Goal: Task Accomplishment & Management: Manage account settings

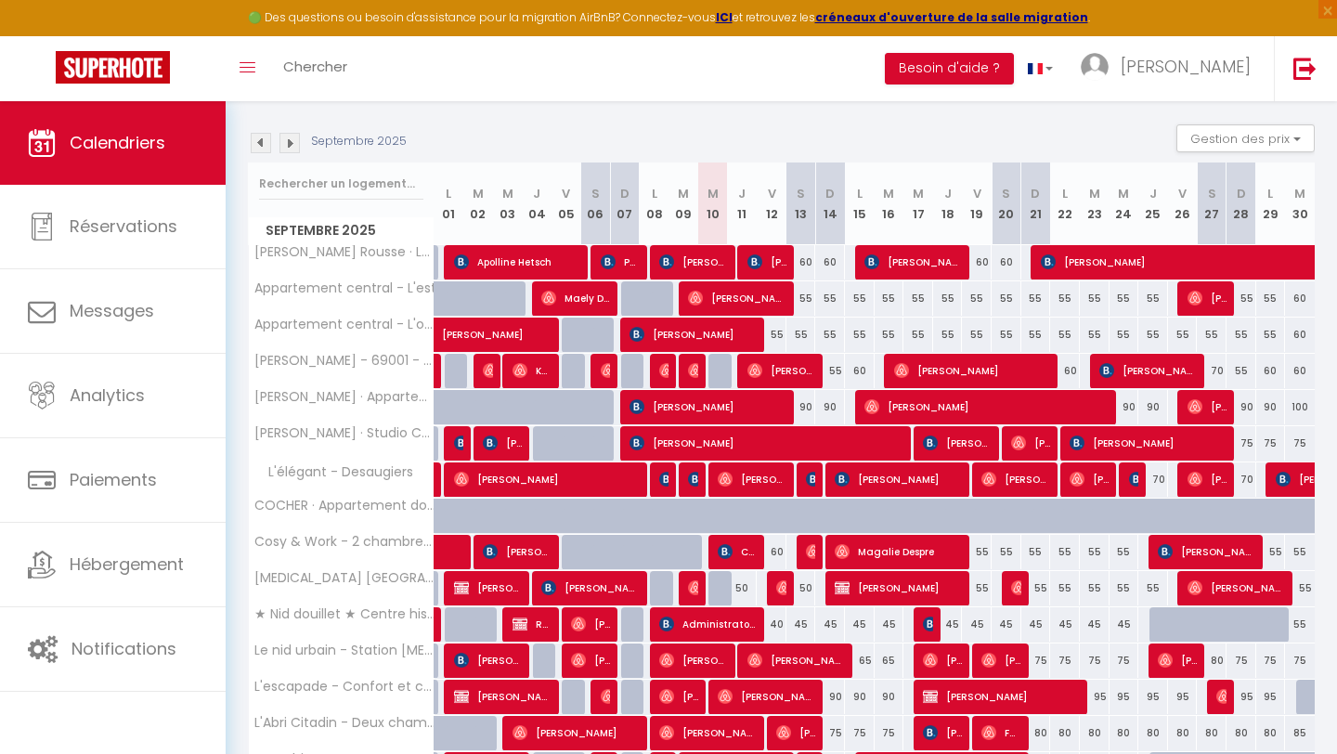
scroll to position [266, 0]
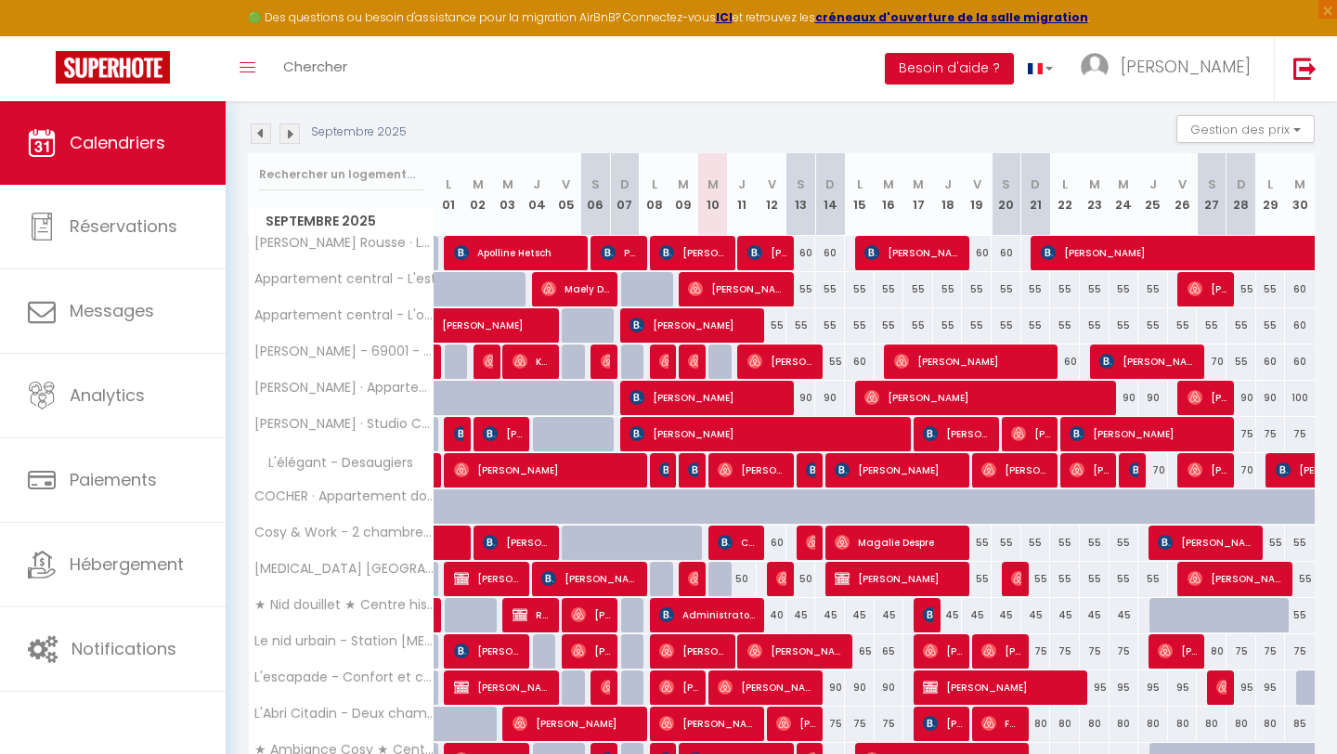
click at [802, 285] on div "55" at bounding box center [801, 289] width 30 height 34
type input "55"
type input "[DATE]"
type input "Dim 14 Septembre 2025"
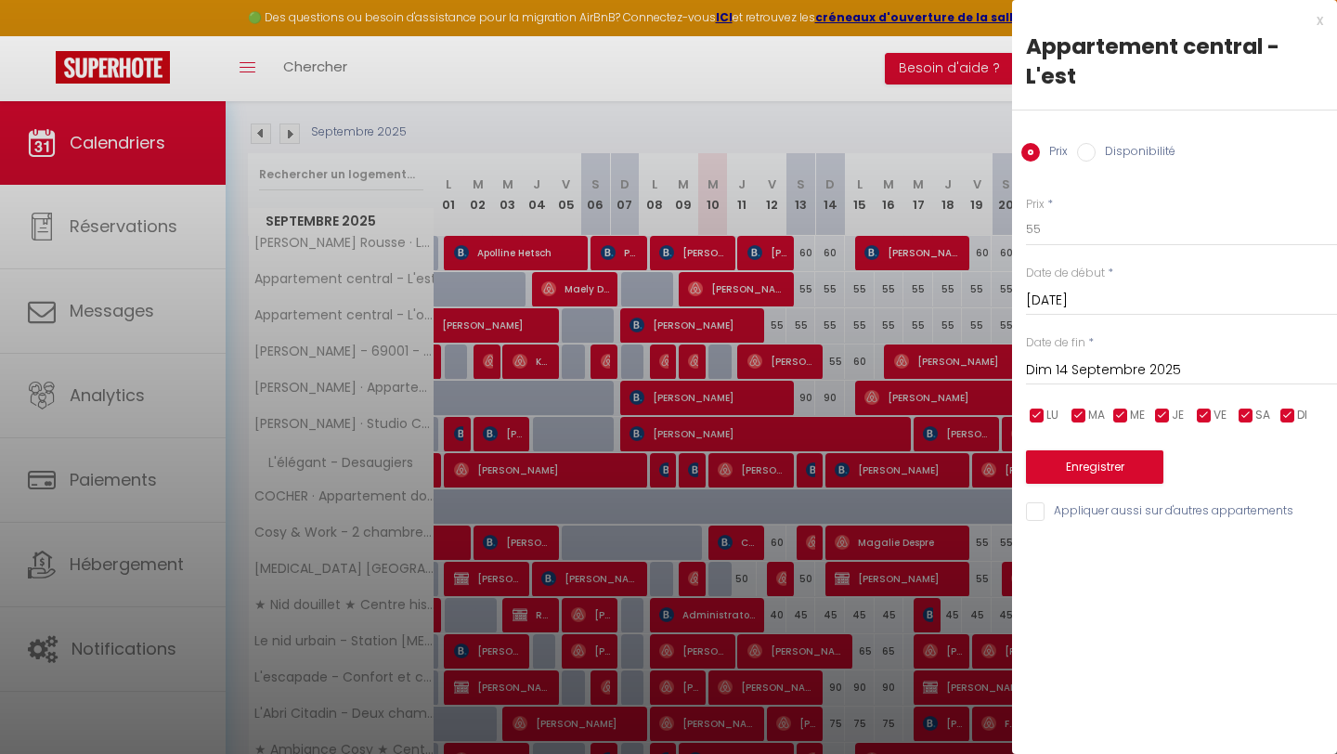
click at [1318, 20] on div "x" at bounding box center [1167, 20] width 311 height 22
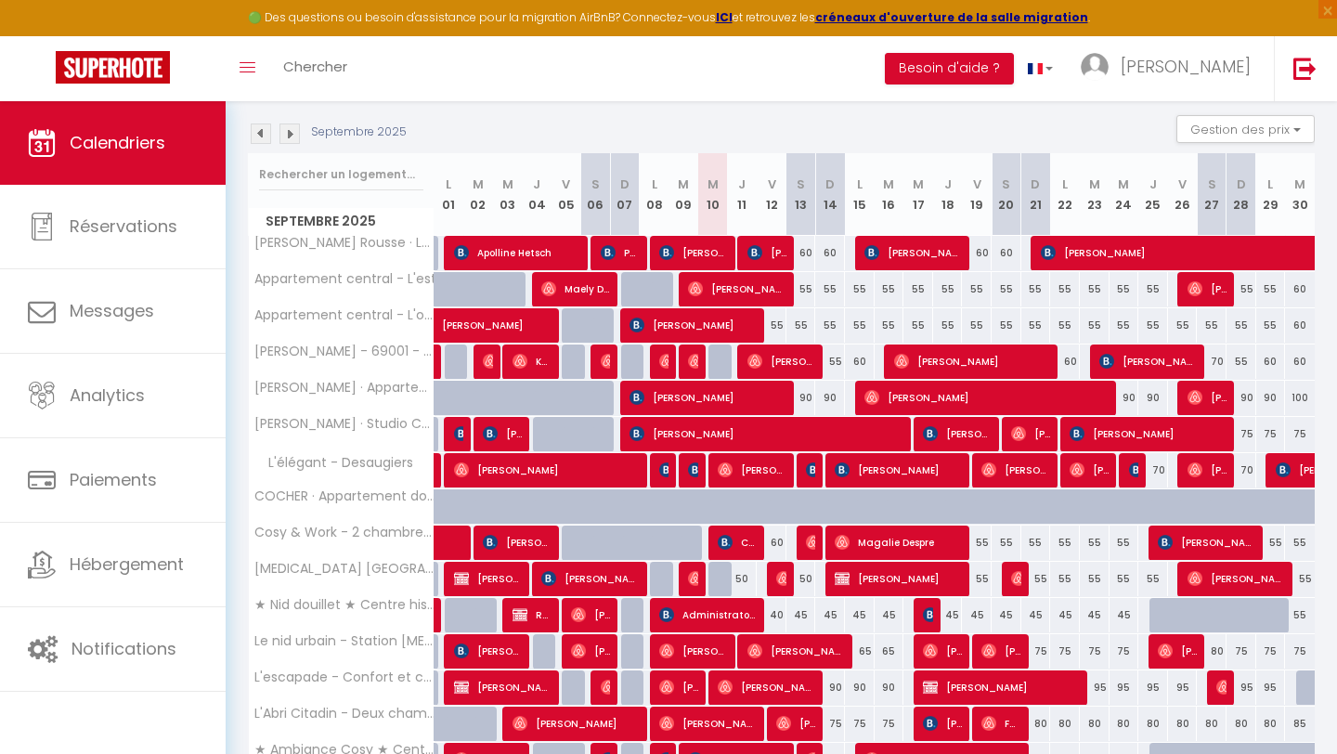
click at [836, 288] on div "55" at bounding box center [830, 289] width 30 height 34
type input "55"
type input "Dim 14 Septembre 2025"
type input "Lun 15 Septembre 2025"
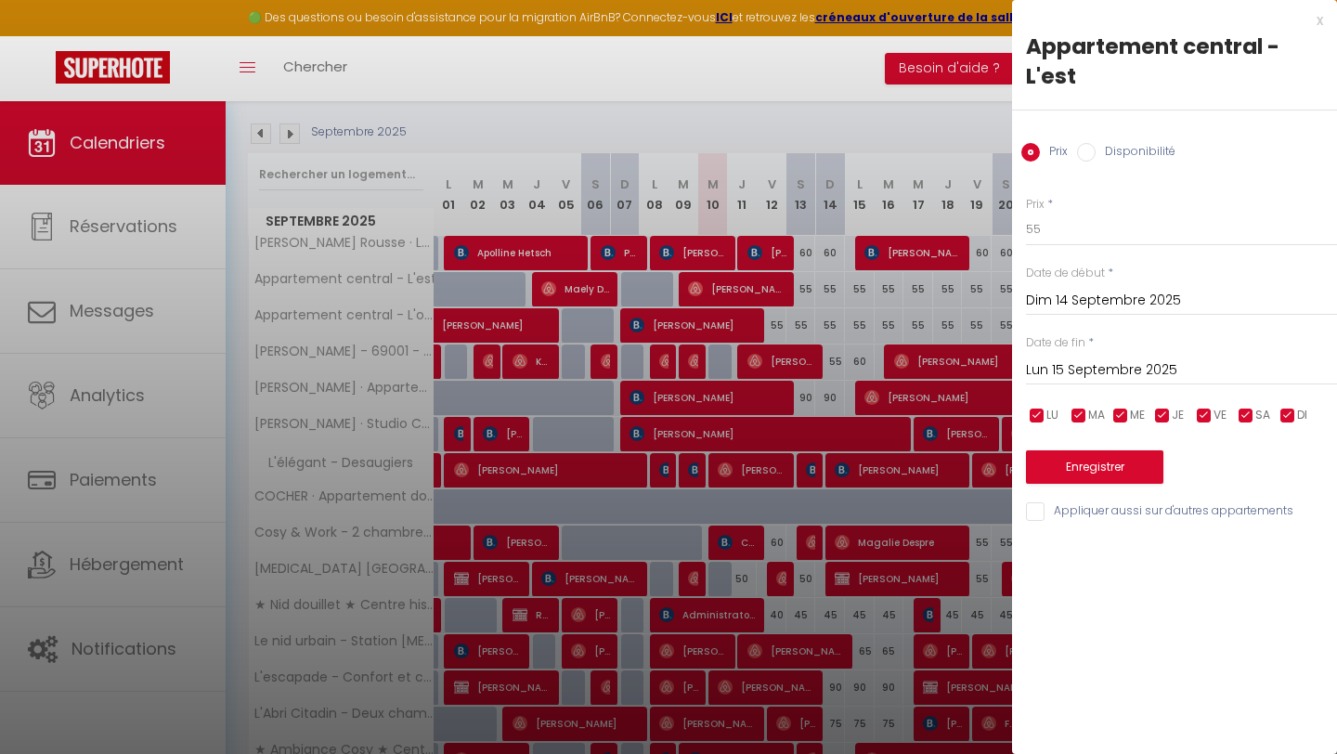
click at [1058, 291] on input "Dim 14 Septembre 2025" at bounding box center [1181, 301] width 311 height 24
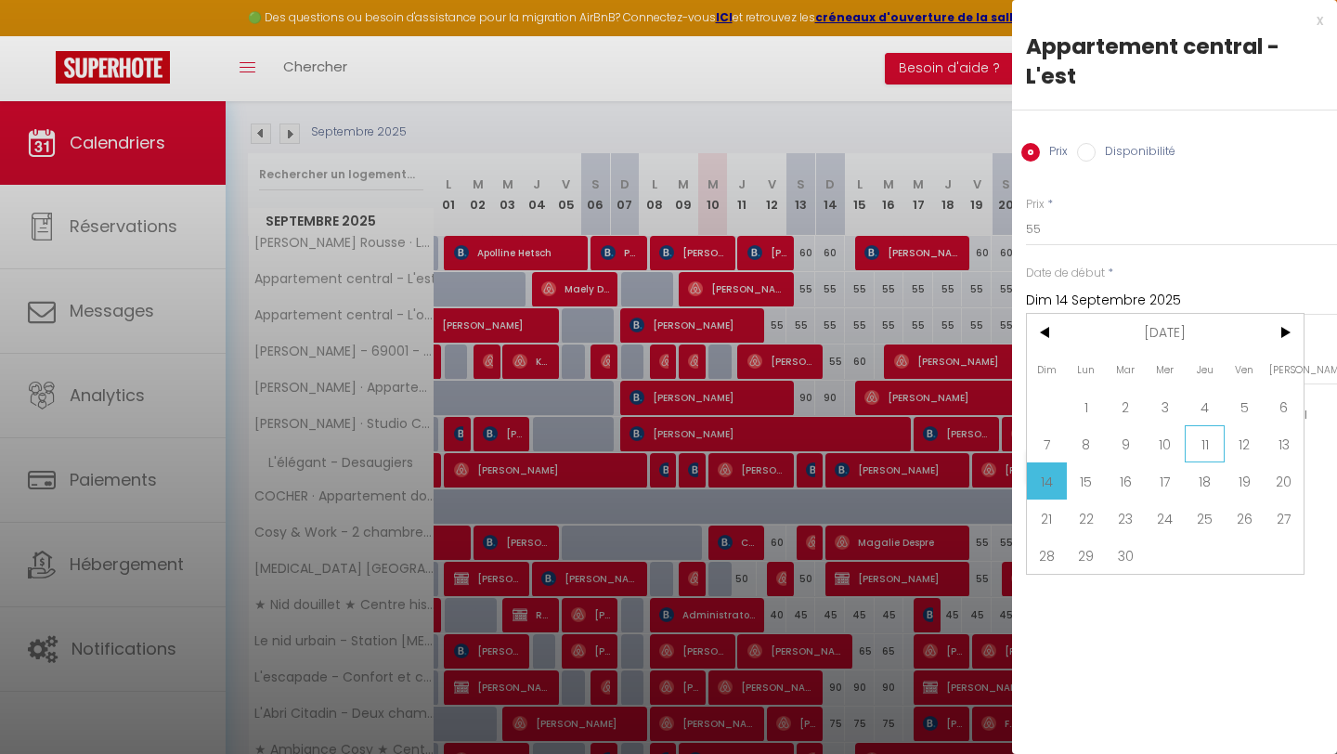
click at [1195, 446] on span "11" at bounding box center [1205, 443] width 40 height 37
type input "Jeu 11 Septembre 2025"
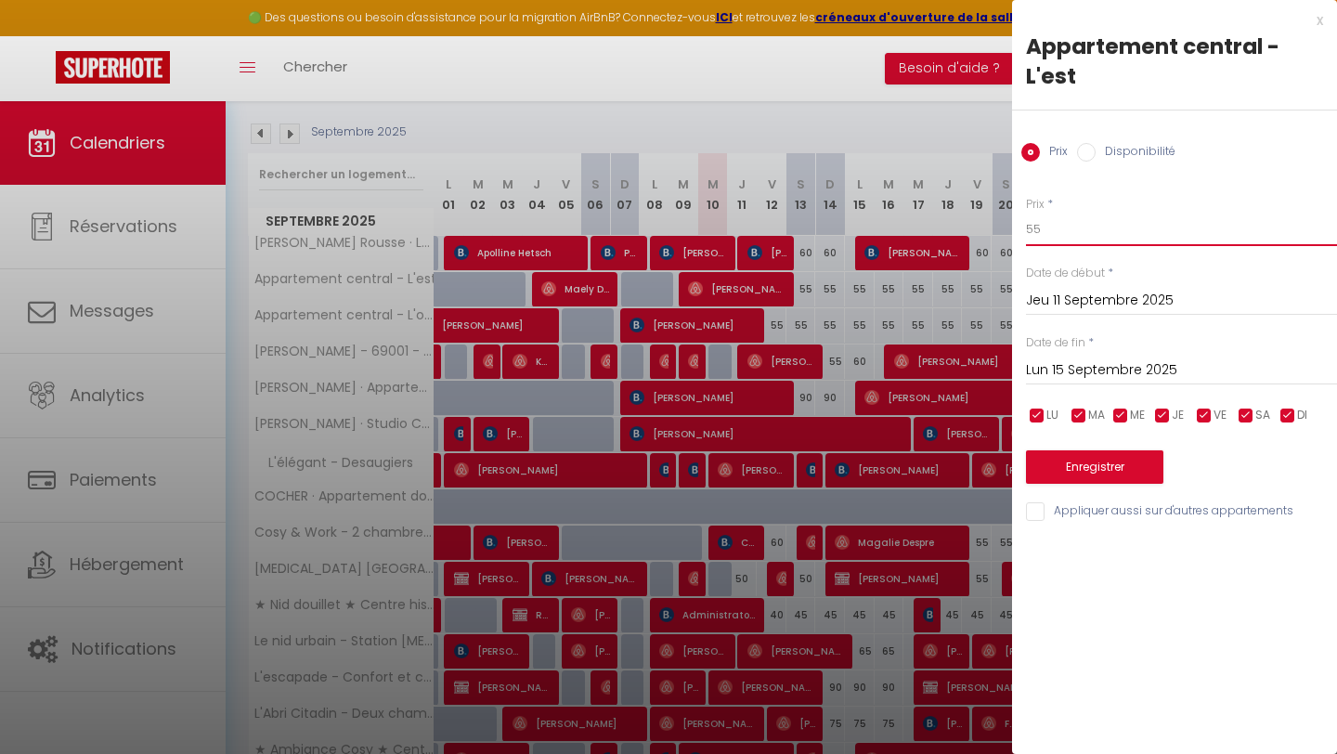
drag, startPoint x: 1059, startPoint y: 232, endPoint x: 1015, endPoint y: 231, distance: 44.6
click at [1015, 231] on div "Prix * 55 Statut * Disponible Indisponible Date de début * [DATE] < [DATE] > Di…" at bounding box center [1174, 348] width 325 height 351
type input "45"
click at [1140, 370] on input "Lun 15 Septembre 2025" at bounding box center [1181, 370] width 311 height 24
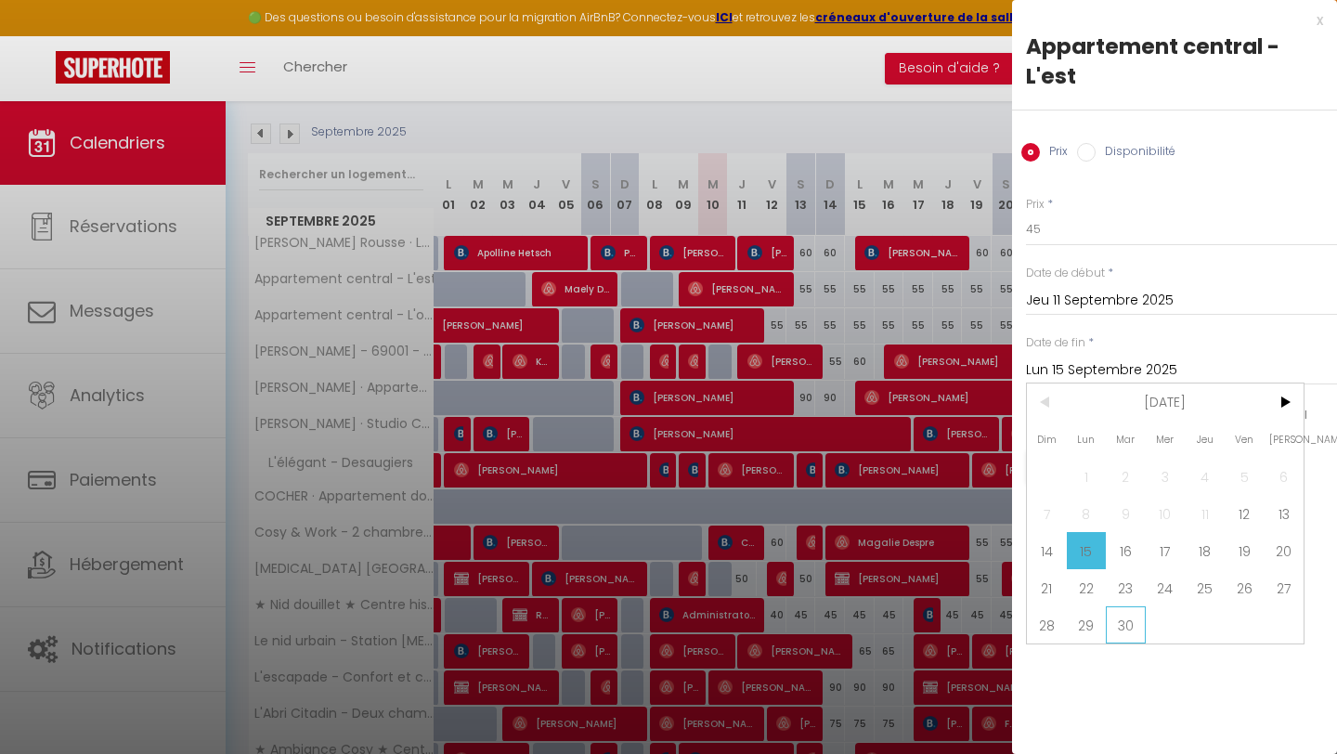
click at [1136, 618] on span "30" at bounding box center [1126, 624] width 40 height 37
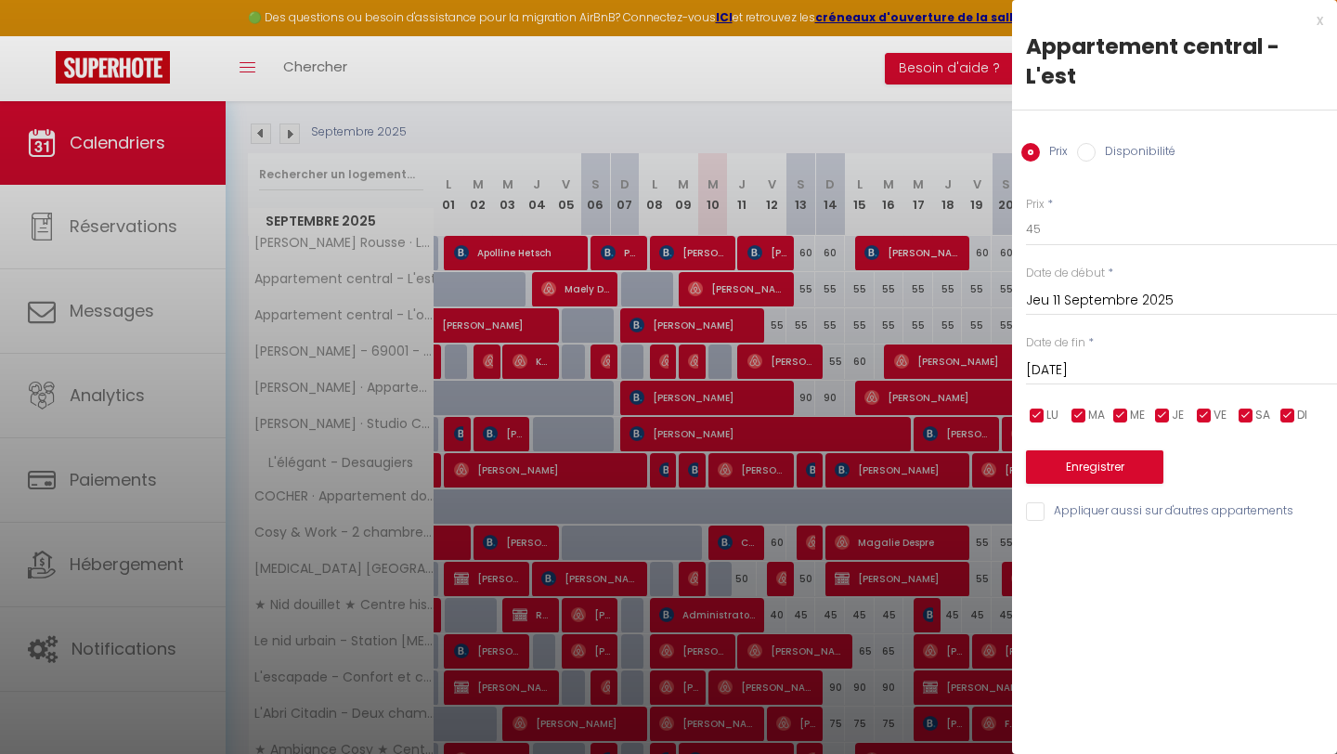
click at [1216, 371] on input "[DATE]" at bounding box center [1181, 370] width 311 height 24
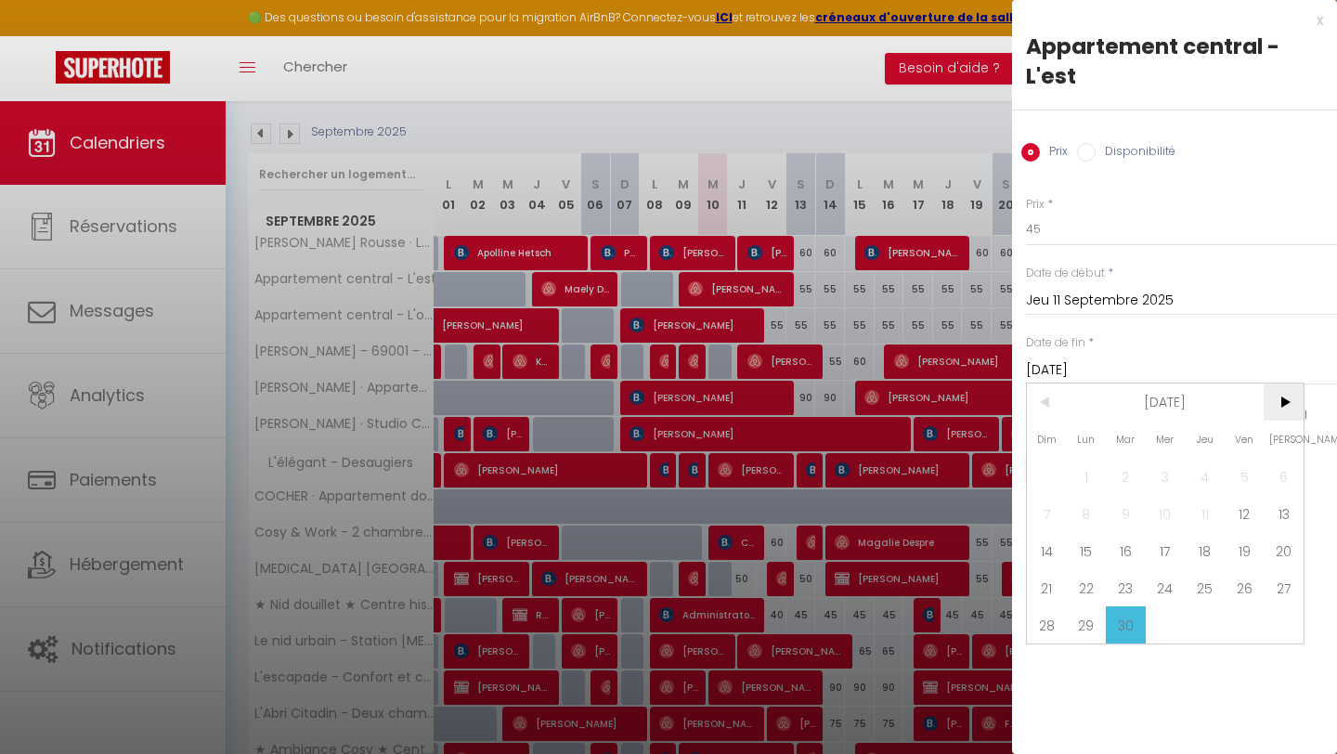
click at [1275, 409] on span ">" at bounding box center [1284, 401] width 40 height 37
click at [1159, 467] on span "1" at bounding box center [1166, 476] width 40 height 37
type input "Mer 01 Octobre 2025"
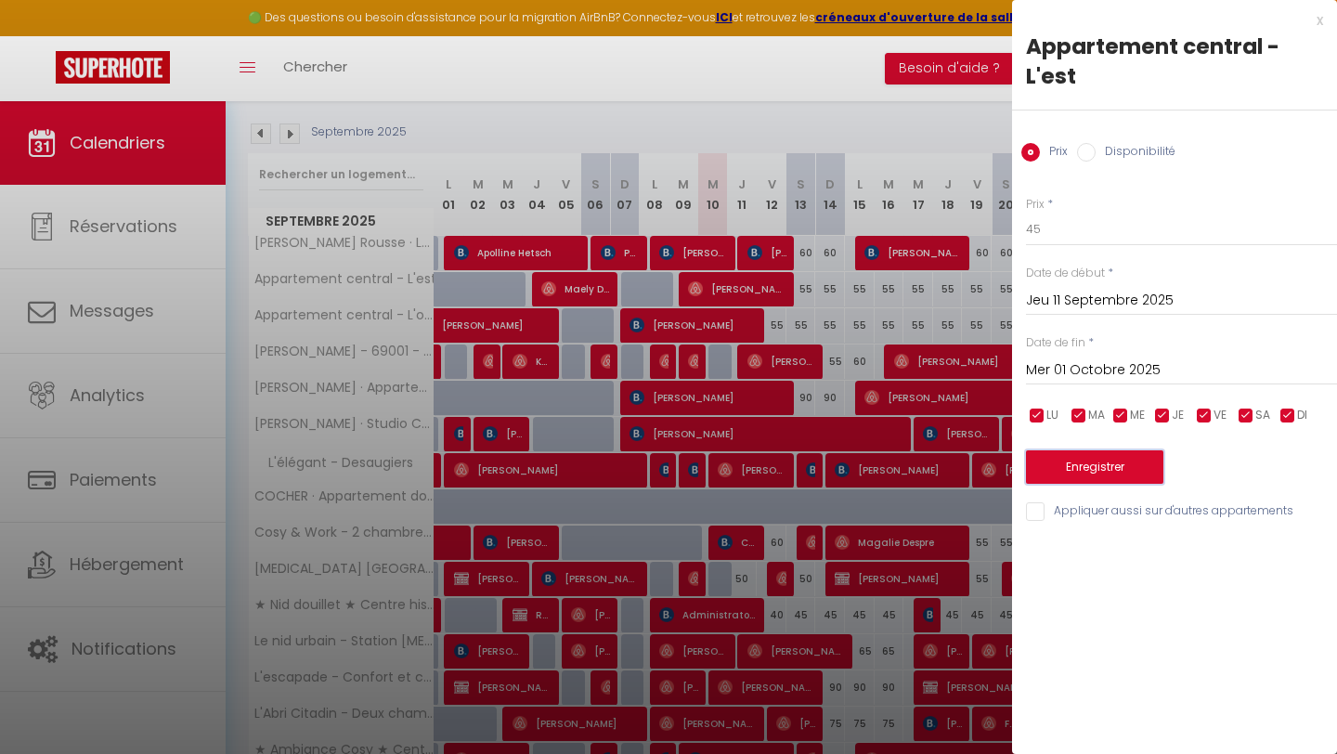
click at [1094, 471] on button "Enregistrer" at bounding box center [1094, 466] width 137 height 33
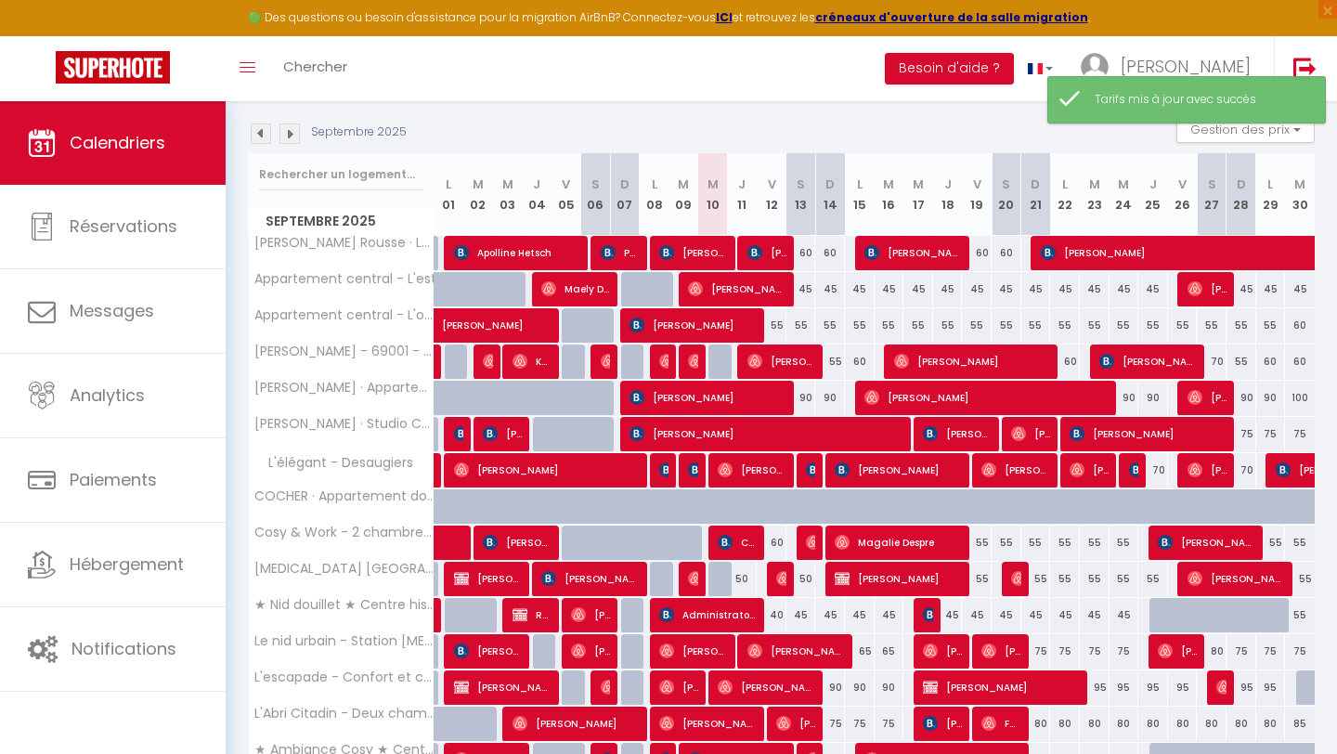
click at [780, 320] on div "55" at bounding box center [772, 325] width 30 height 34
type input "55"
type input "Ven 12 Septembre 2025"
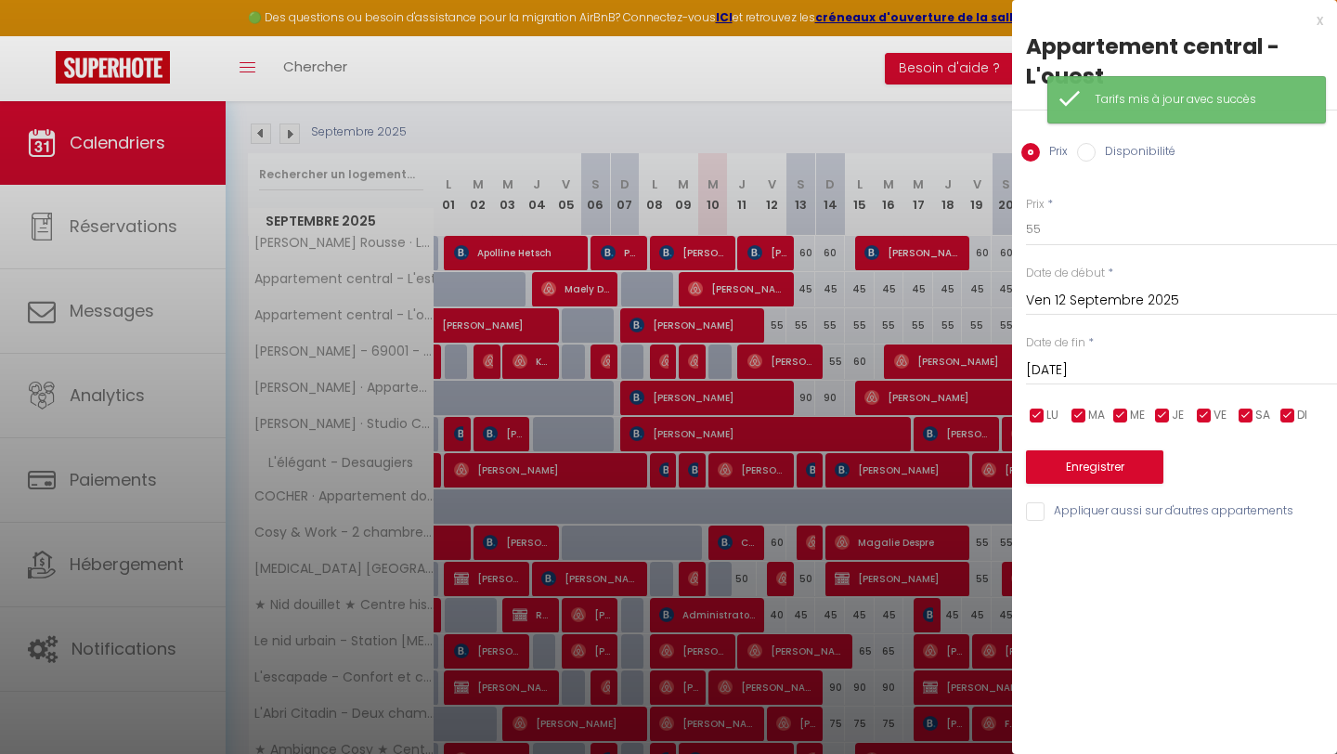
click at [1090, 372] on input "[DATE]" at bounding box center [1181, 370] width 311 height 24
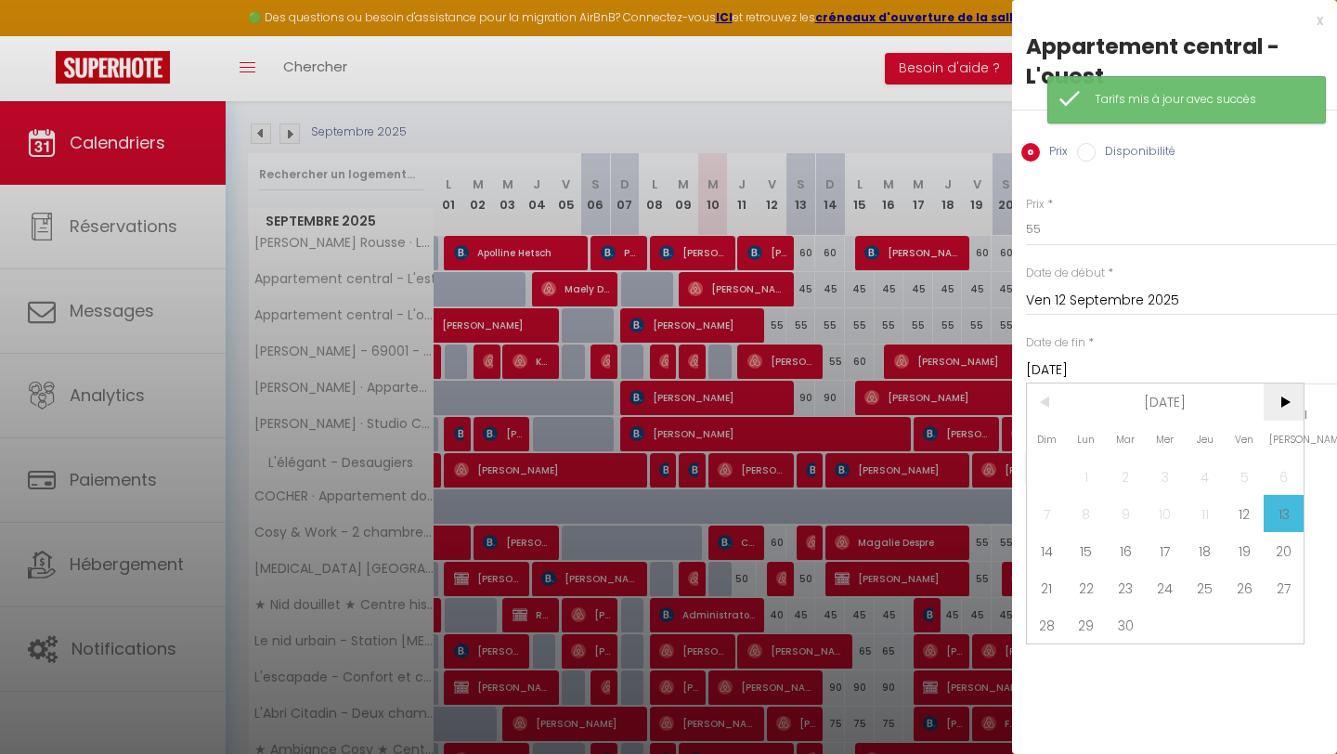
click at [1292, 400] on span ">" at bounding box center [1284, 401] width 40 height 37
click at [1157, 473] on span "1" at bounding box center [1166, 476] width 40 height 37
type input "Mer 01 Octobre 2025"
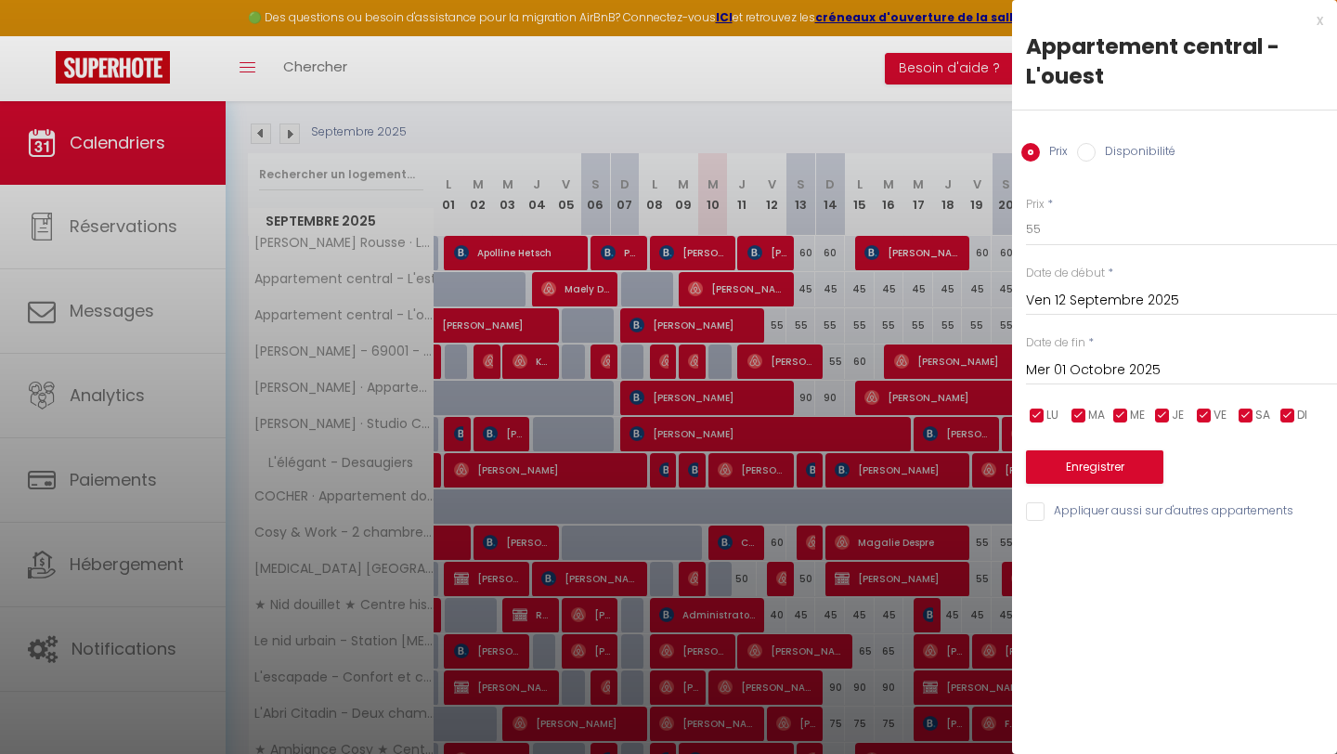
drag, startPoint x: 1080, startPoint y: 292, endPoint x: 1121, endPoint y: 309, distance: 44.1
click at [1080, 292] on input "Ven 12 Septembre 2025" at bounding box center [1181, 301] width 311 height 24
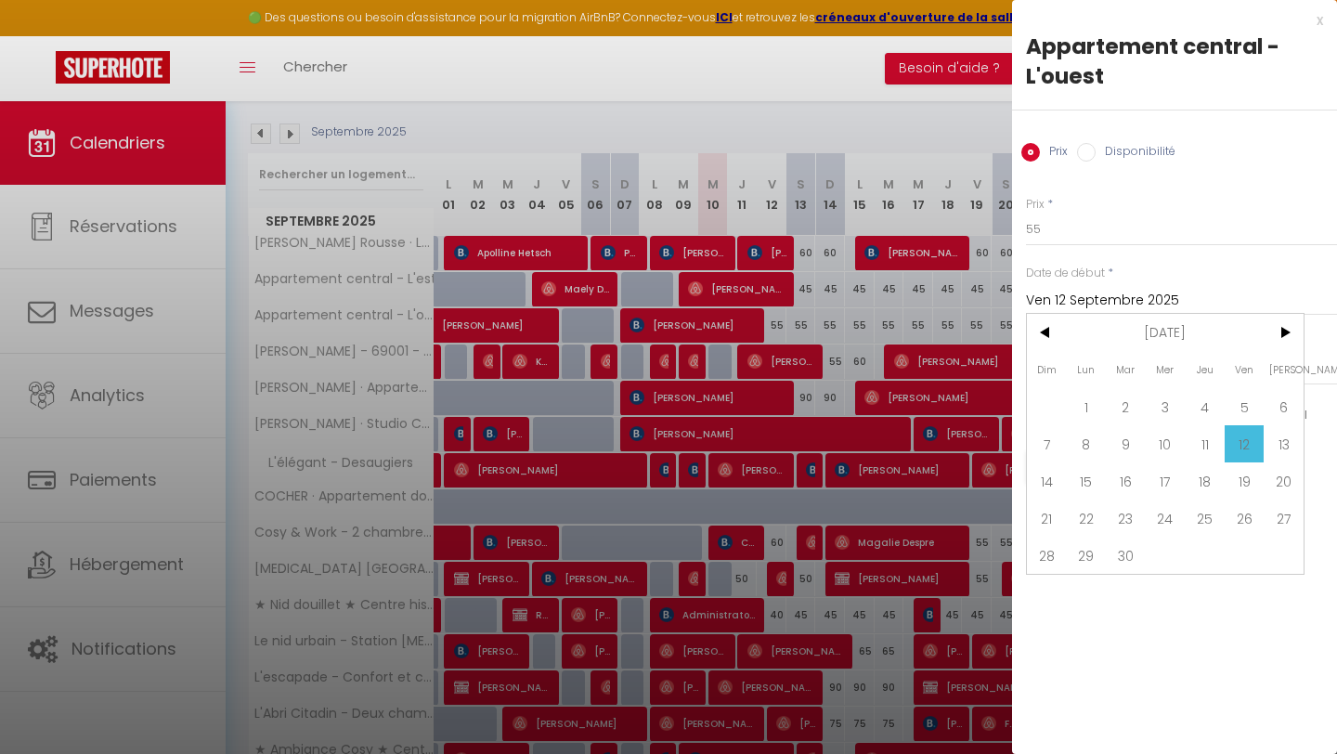
drag, startPoint x: 1183, startPoint y: 435, endPoint x: 1183, endPoint y: 421, distance: 14.9
click at [1183, 435] on span "10" at bounding box center [1166, 443] width 40 height 37
type input "Mer 10 Septembre 2025"
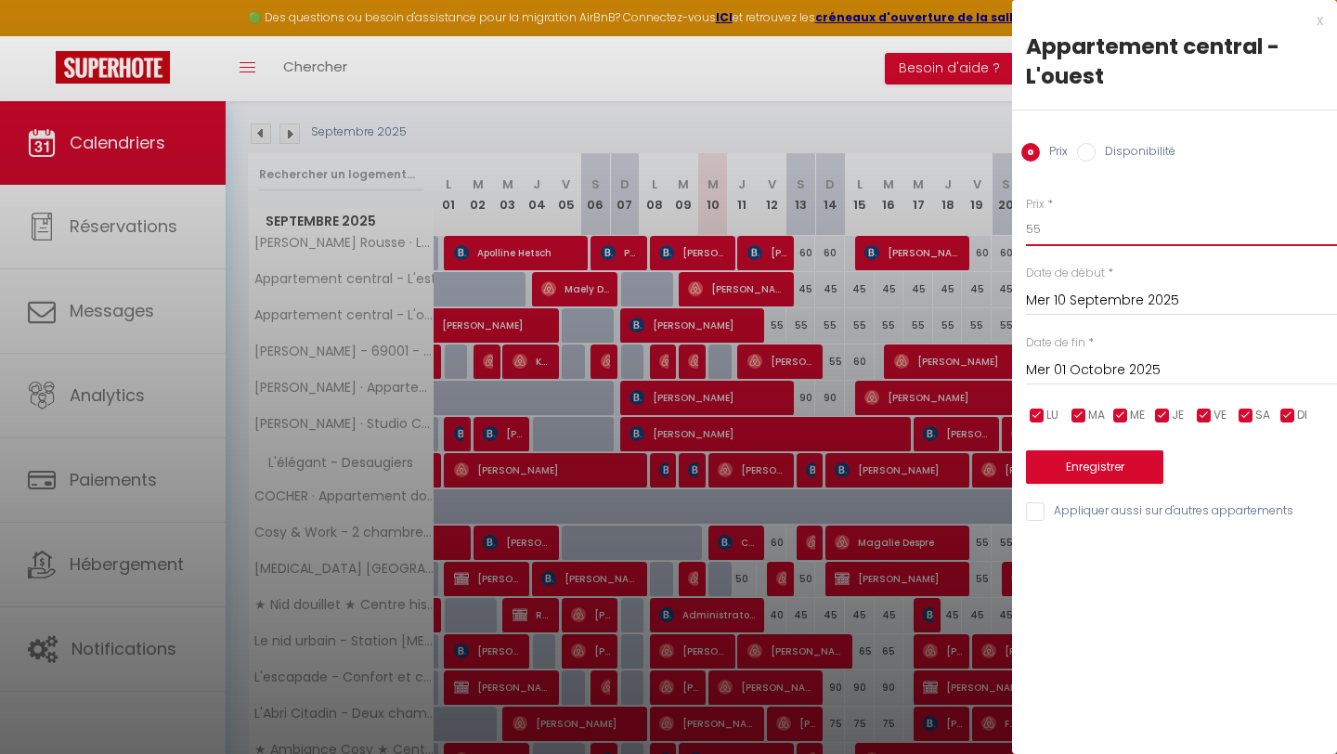
click at [1081, 229] on input "55" at bounding box center [1181, 229] width 311 height 33
drag, startPoint x: 1078, startPoint y: 230, endPoint x: 1017, endPoint y: 230, distance: 61.3
click at [1017, 230] on div "Prix * 55 Statut * Disponible Indisponible Date de début * [DATE] < [DATE] > Di…" at bounding box center [1174, 348] width 325 height 351
type input "45"
click at [1111, 469] on button "Enregistrer" at bounding box center [1094, 466] width 137 height 33
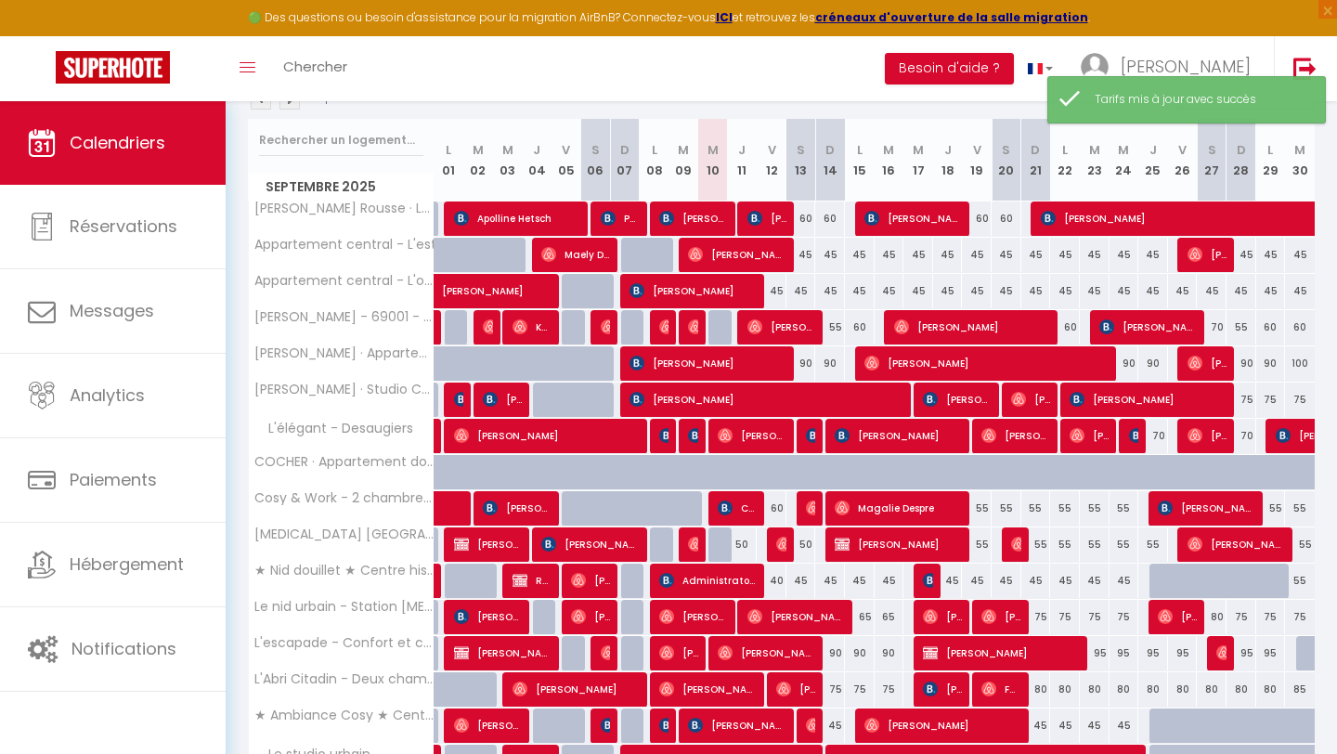
scroll to position [303, 0]
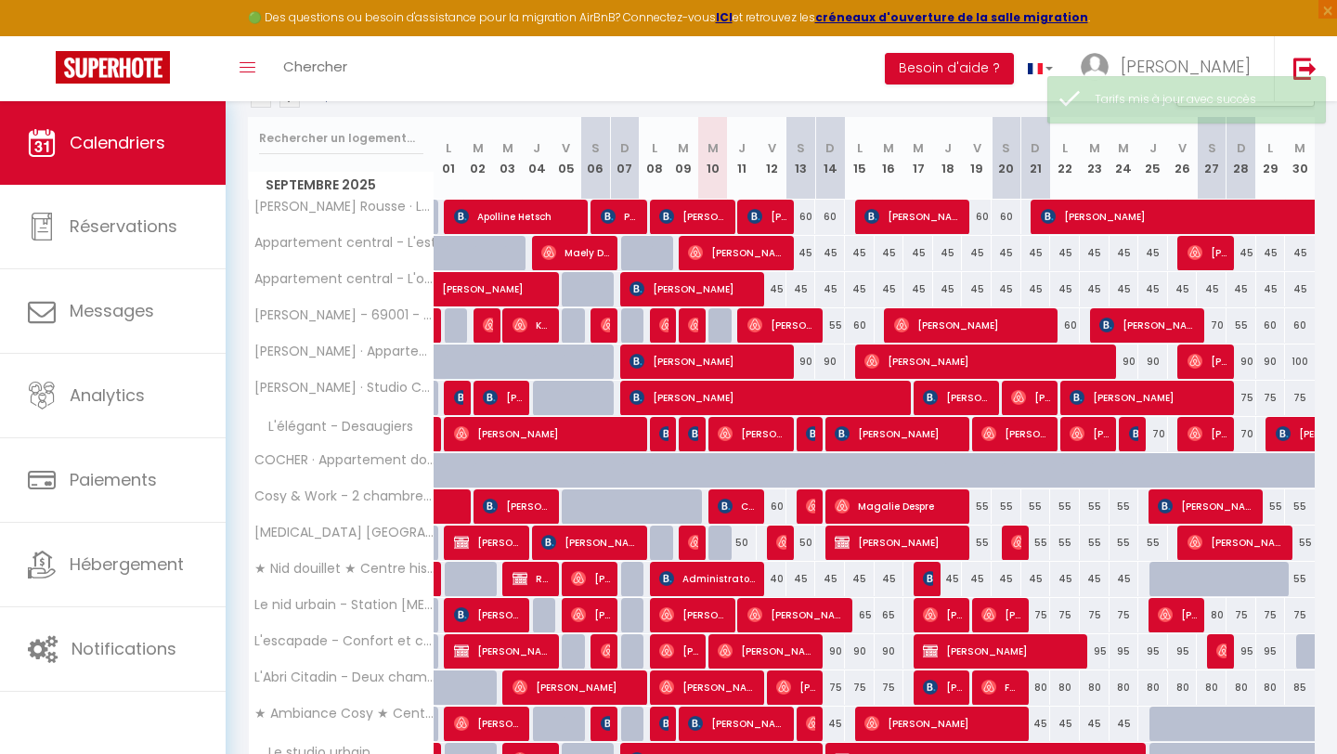
click at [802, 362] on div "90" at bounding box center [801, 361] width 30 height 34
type input "90"
type input "[DATE]"
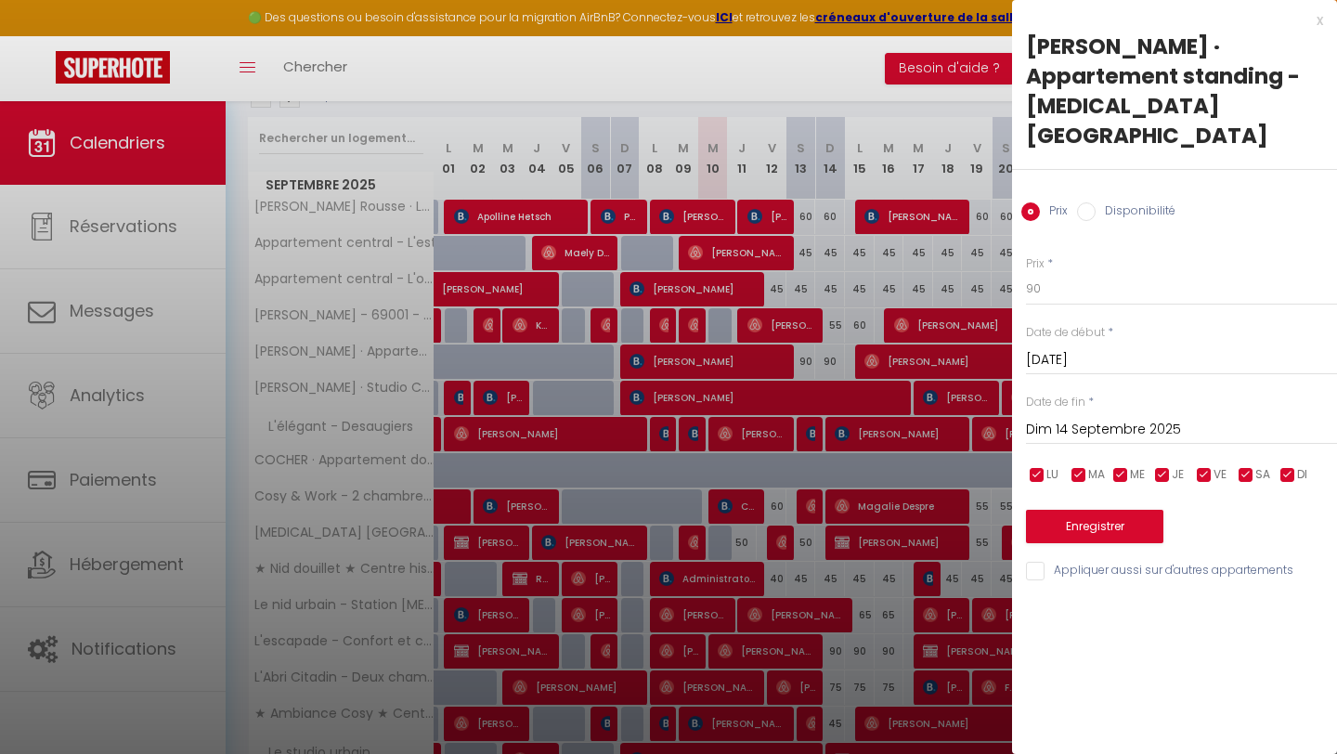
click at [1096, 418] on input "Dim 14 Septembre 2025" at bounding box center [1181, 430] width 311 height 24
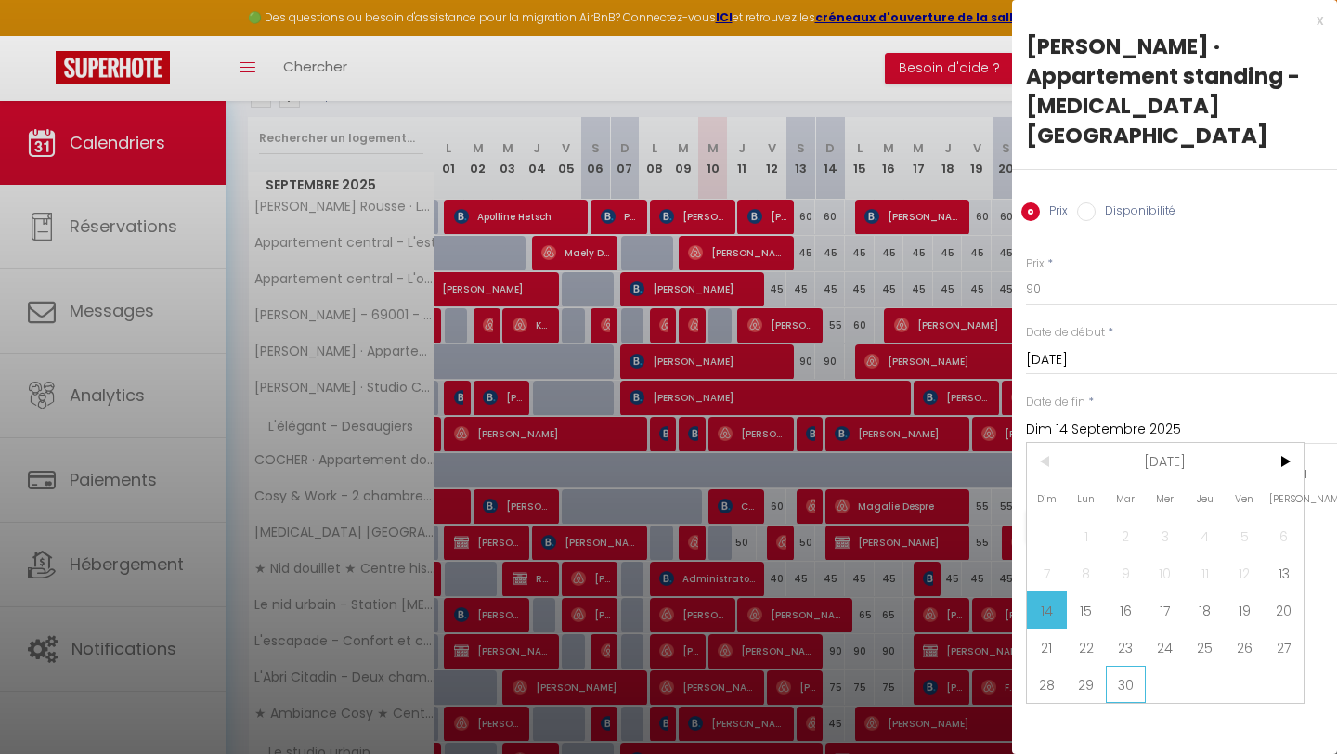
click at [1123, 666] on span "30" at bounding box center [1126, 684] width 40 height 37
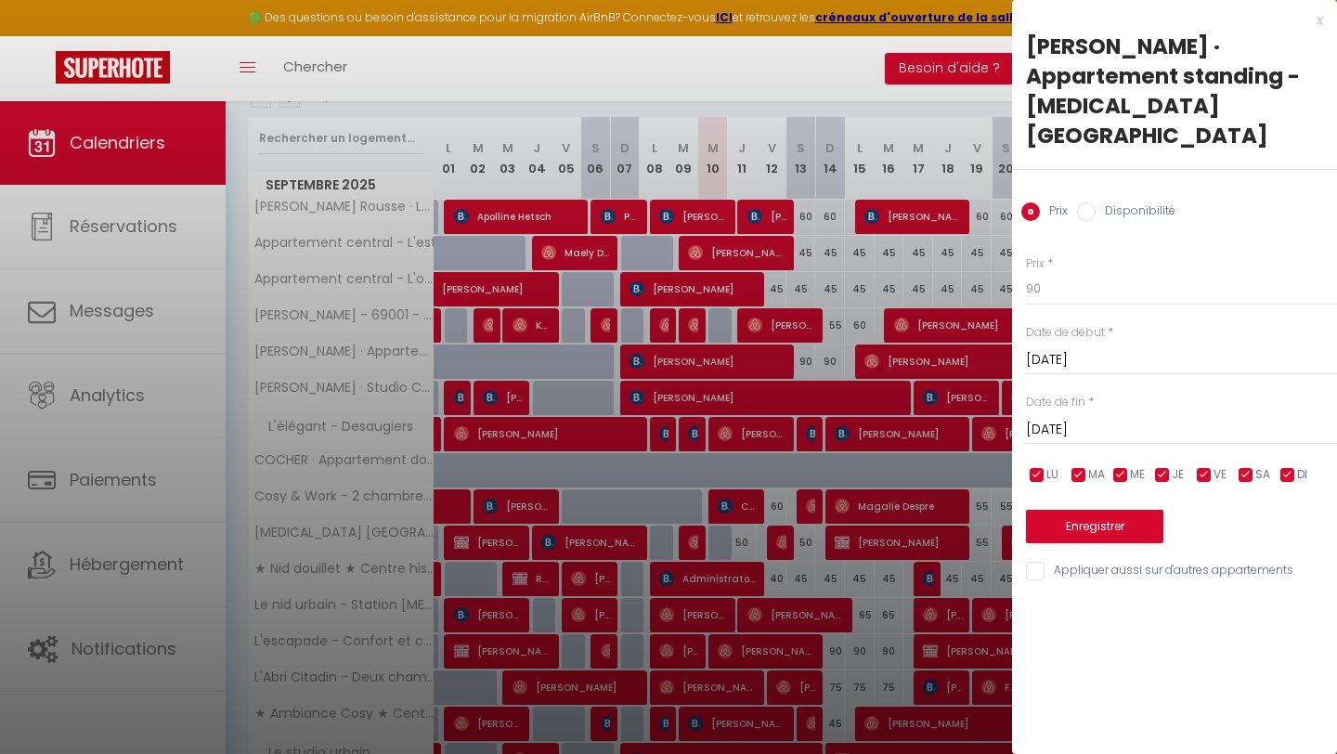
drag, startPoint x: 1209, startPoint y: 400, endPoint x: 1271, endPoint y: 422, distance: 65.8
click at [1209, 418] on input "[DATE]" at bounding box center [1181, 430] width 311 height 24
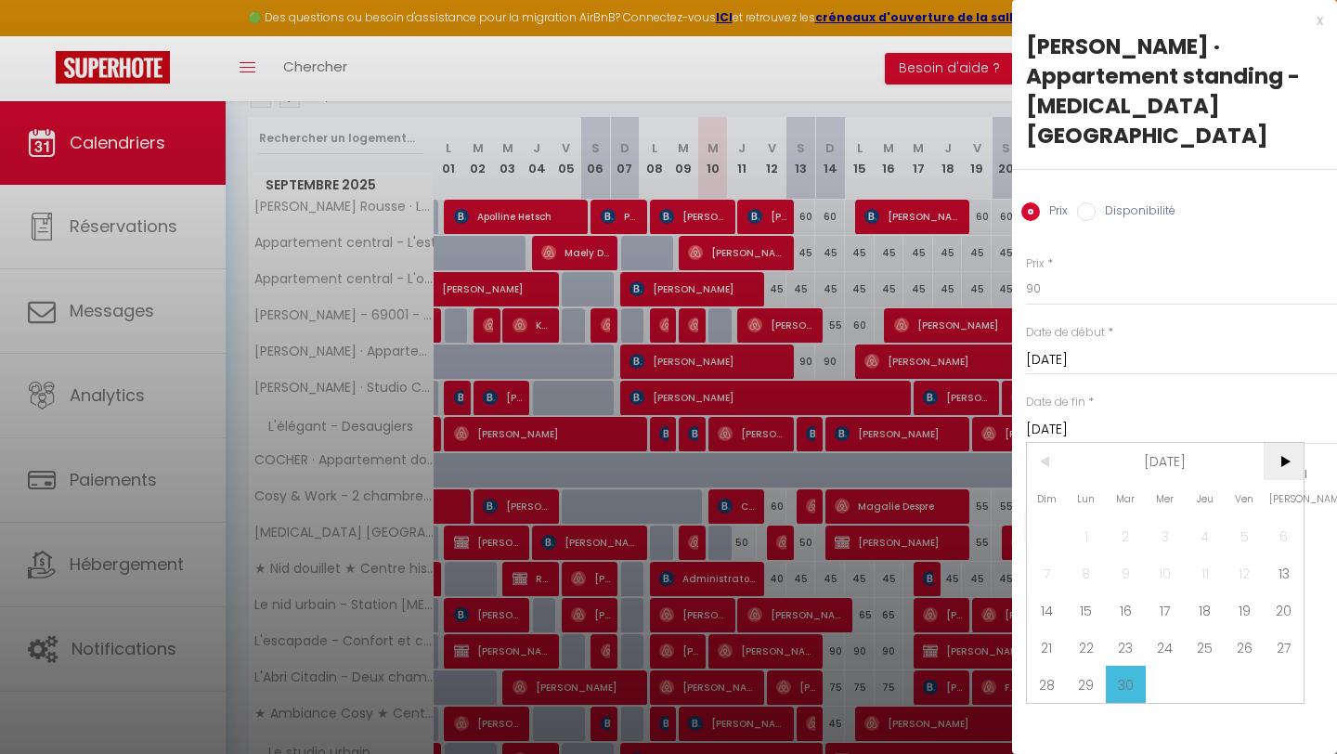
click at [1287, 443] on span ">" at bounding box center [1284, 461] width 40 height 37
click at [1162, 517] on span "1" at bounding box center [1166, 535] width 40 height 37
type input "Mer 01 Octobre 2025"
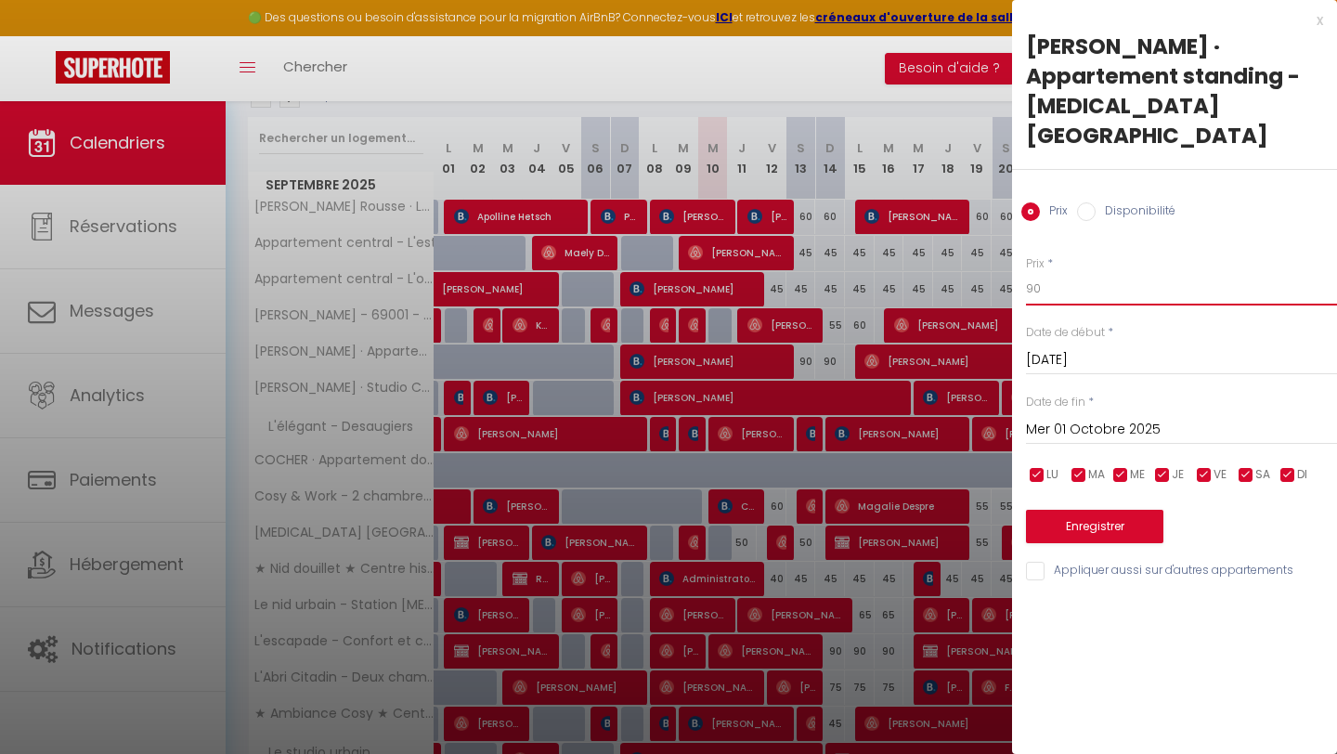
drag, startPoint x: 1071, startPoint y: 266, endPoint x: 1004, endPoint y: 266, distance: 66.9
click at [1004, 266] on body "🟢 Des questions ou besoin d'assistance pour la migration AirBnB? Connectez-vous…" at bounding box center [668, 364] width 1337 height 1130
type input "80"
click at [1095, 510] on button "Enregistrer" at bounding box center [1094, 526] width 137 height 33
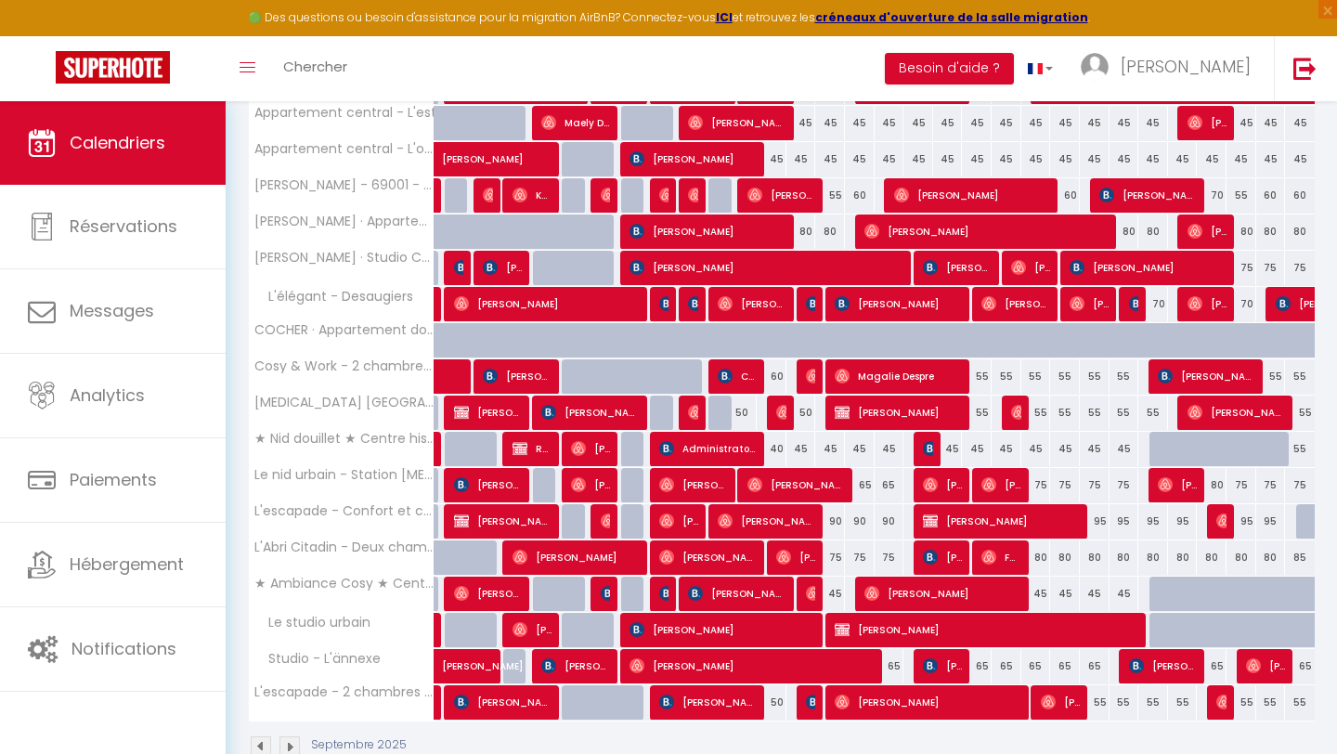
scroll to position [476, 0]
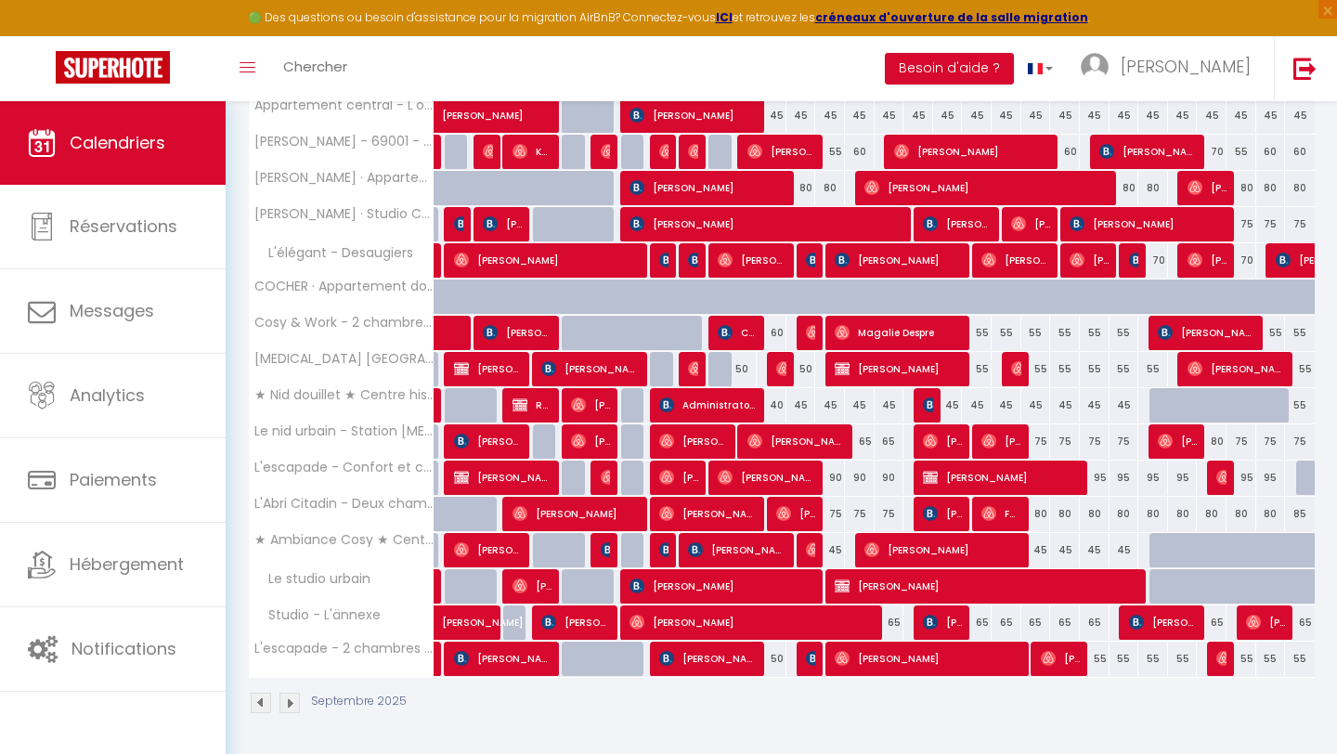
click at [838, 513] on div "75" at bounding box center [830, 514] width 30 height 34
type input "75"
type input "Dim 14 Septembre 2025"
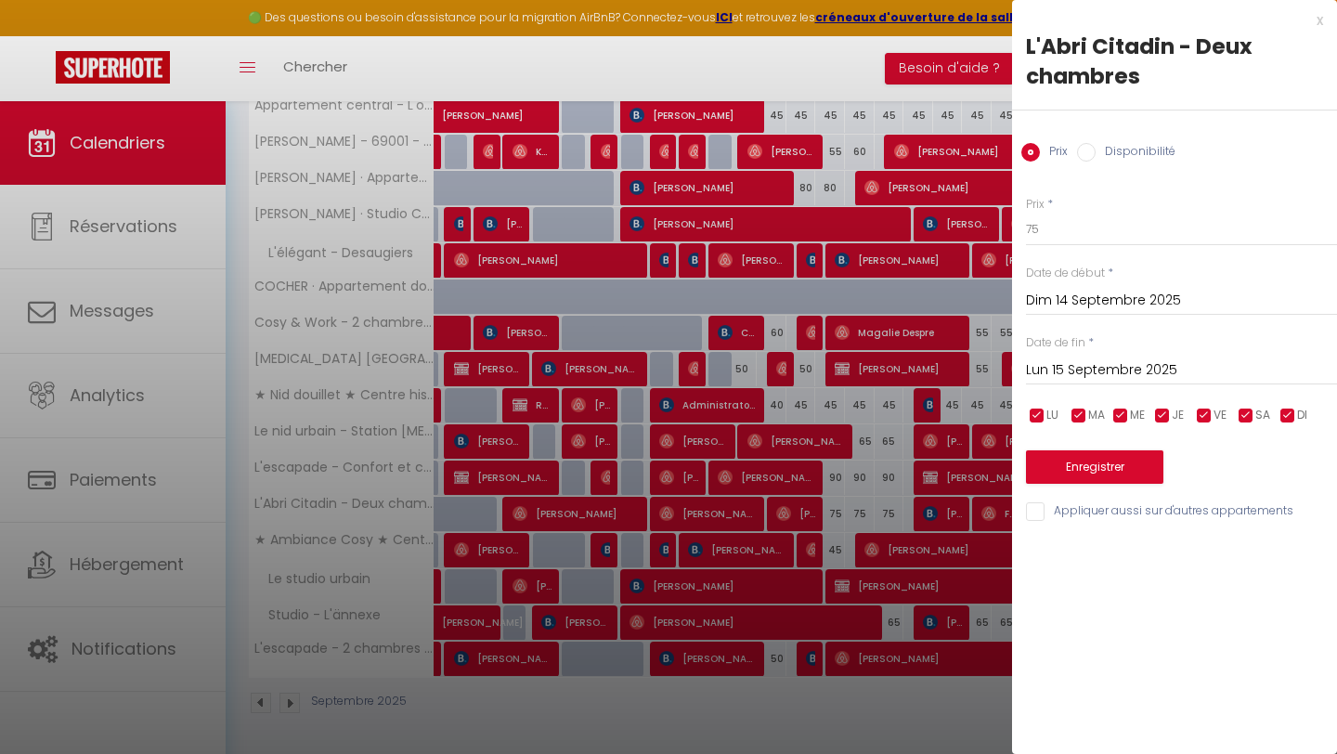
click at [1116, 363] on input "Lun 15 Septembre 2025" at bounding box center [1181, 370] width 311 height 24
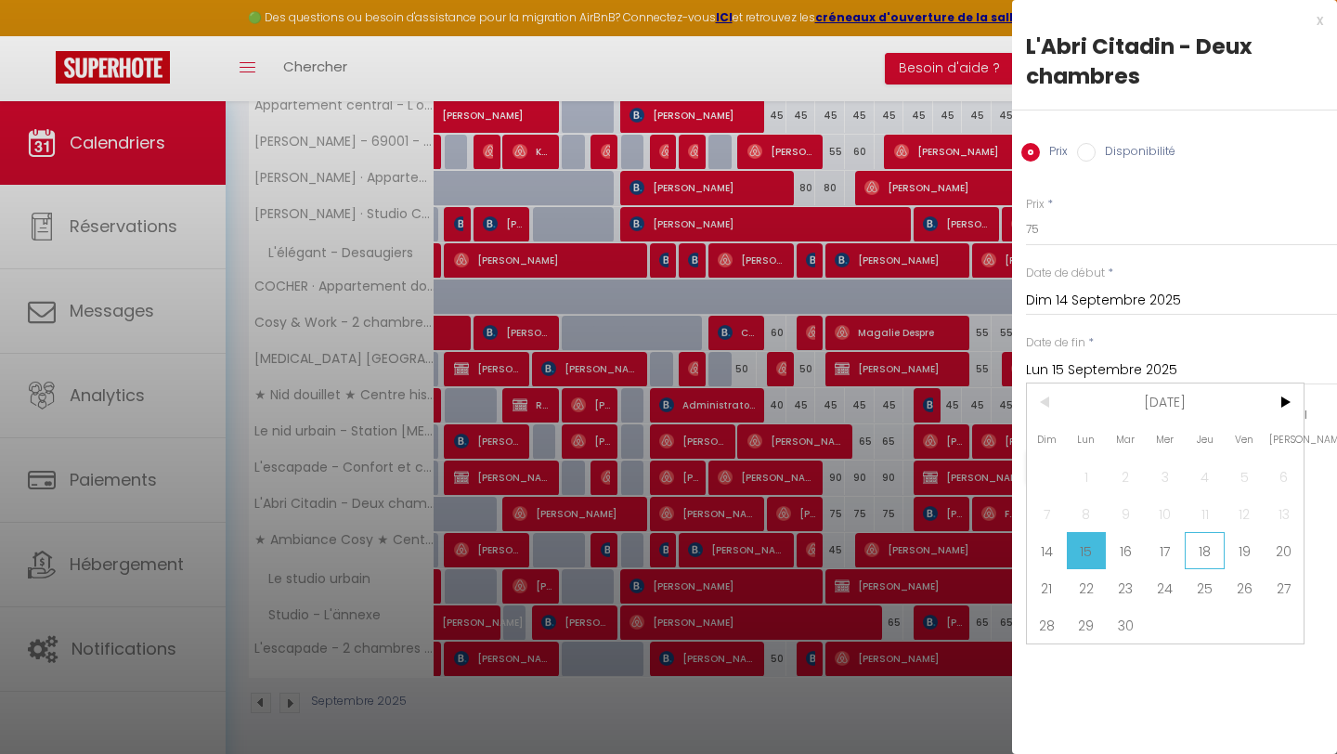
click at [1201, 543] on span "18" at bounding box center [1205, 550] width 40 height 37
type input "Jeu 18 Septembre 2025"
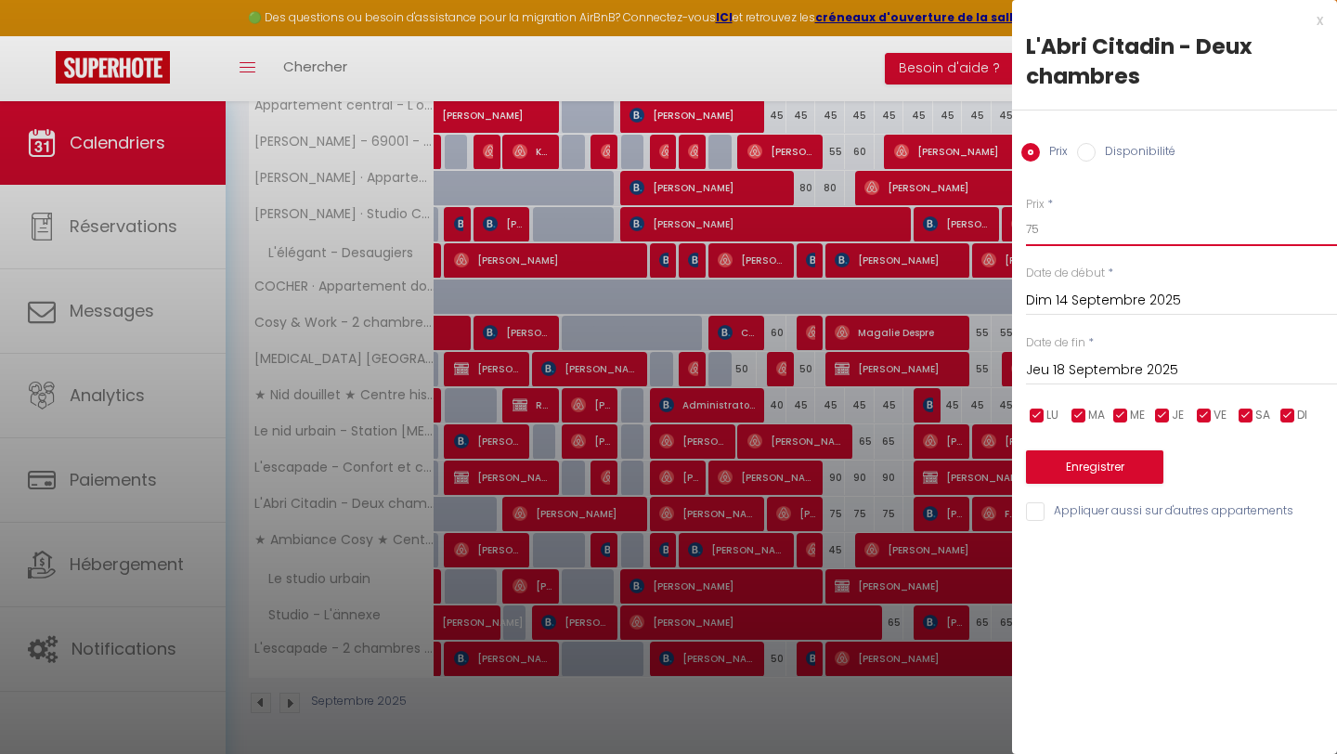
click at [1096, 230] on input "75" at bounding box center [1181, 229] width 311 height 33
type input "70"
click at [1072, 458] on button "Enregistrer" at bounding box center [1094, 466] width 137 height 33
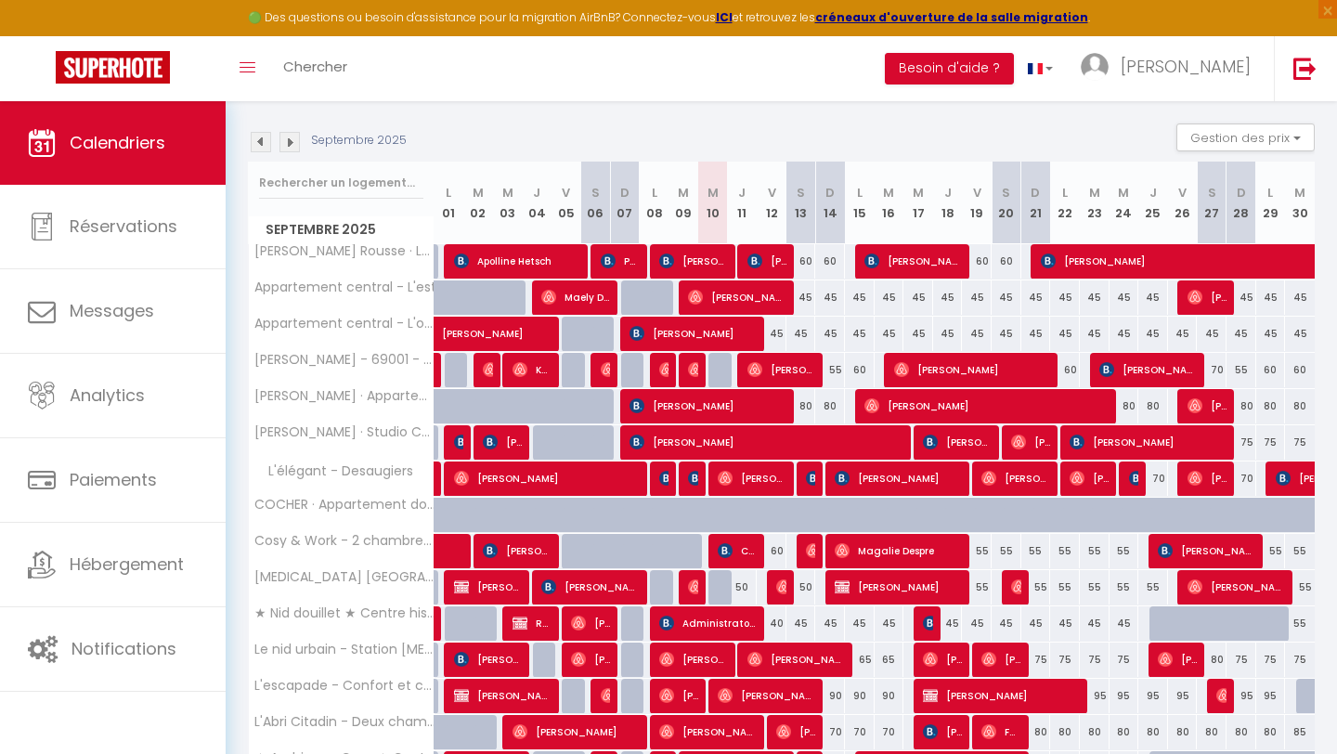
scroll to position [257, 0]
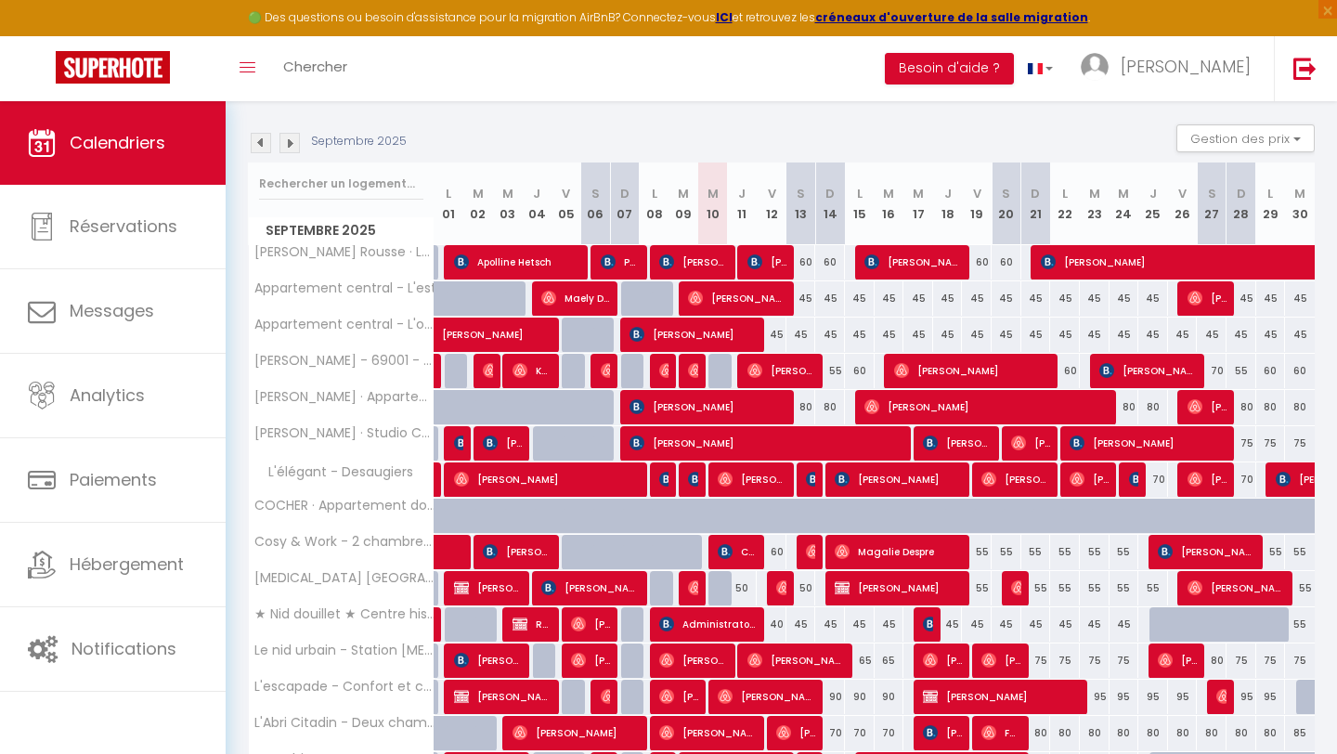
click at [289, 145] on img at bounding box center [289, 143] width 20 height 20
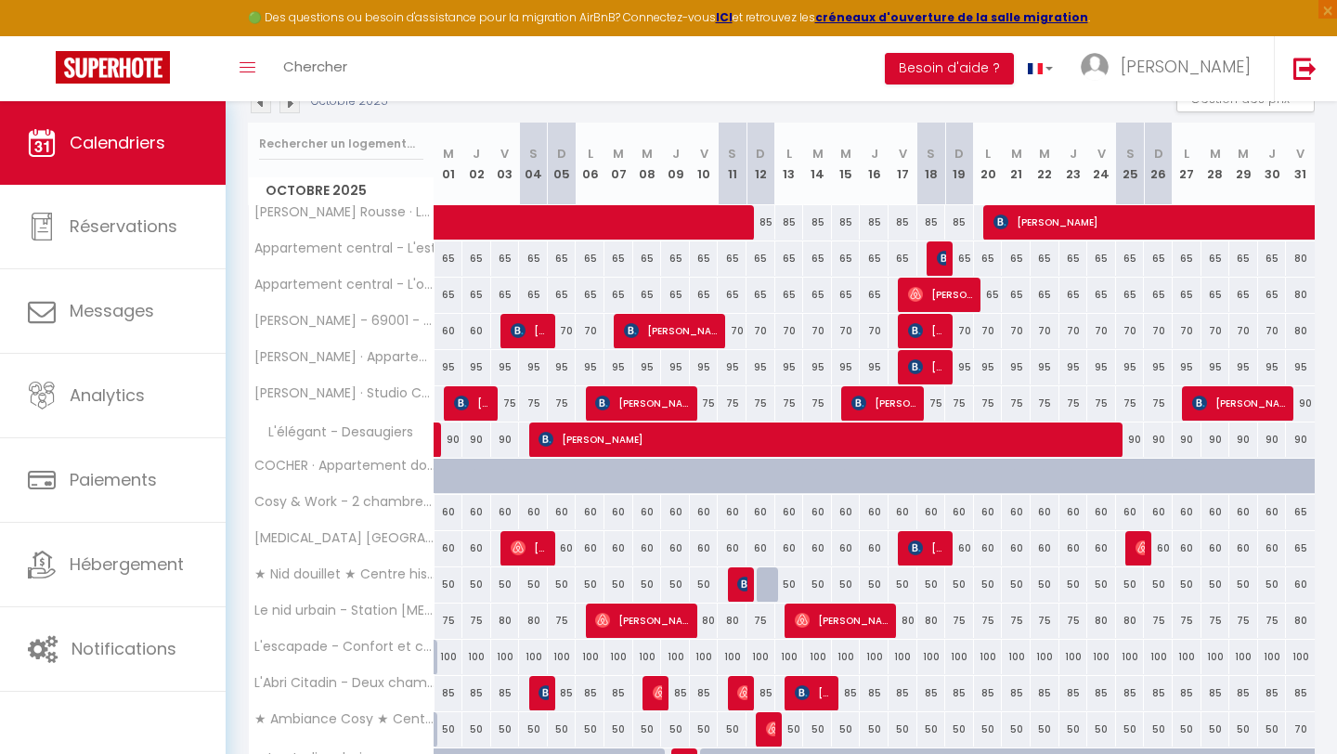
scroll to position [296, 0]
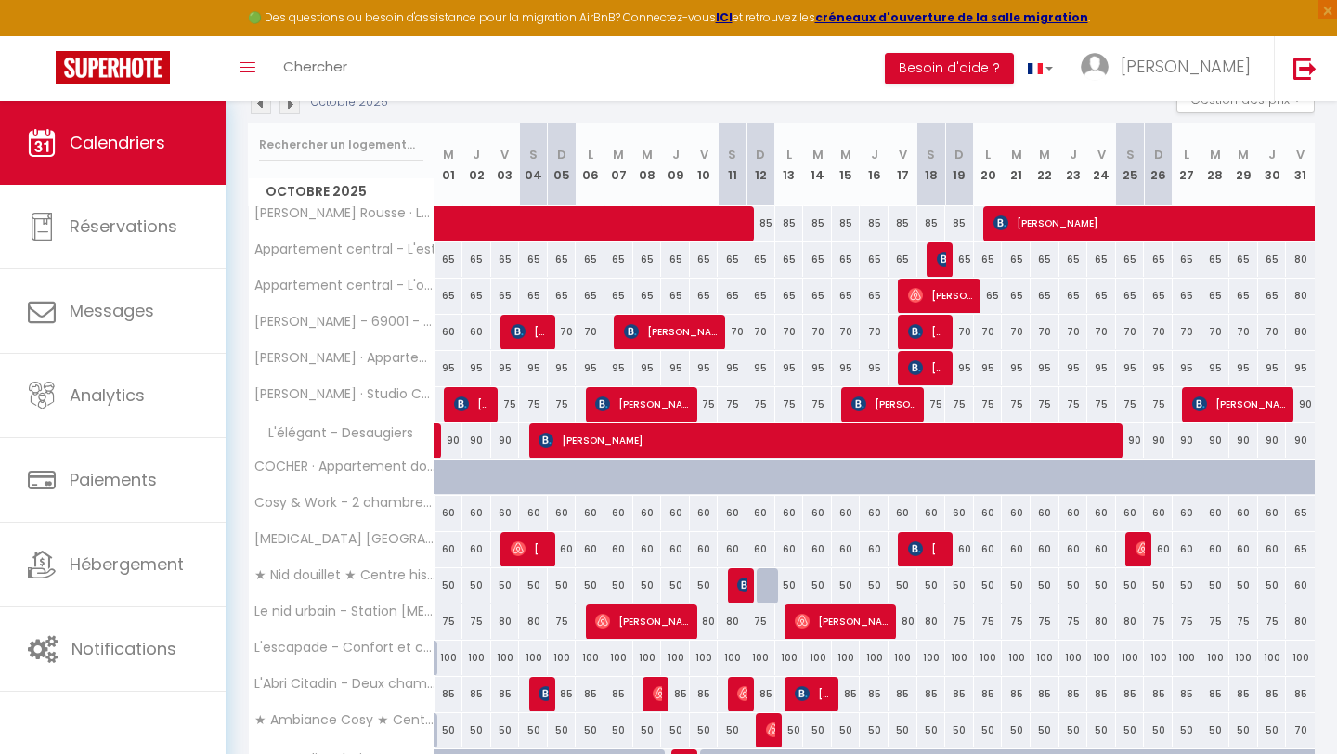
click at [444, 258] on div "65" at bounding box center [449, 259] width 29 height 34
type input "65"
type input "Mer 01 Octobre 2025"
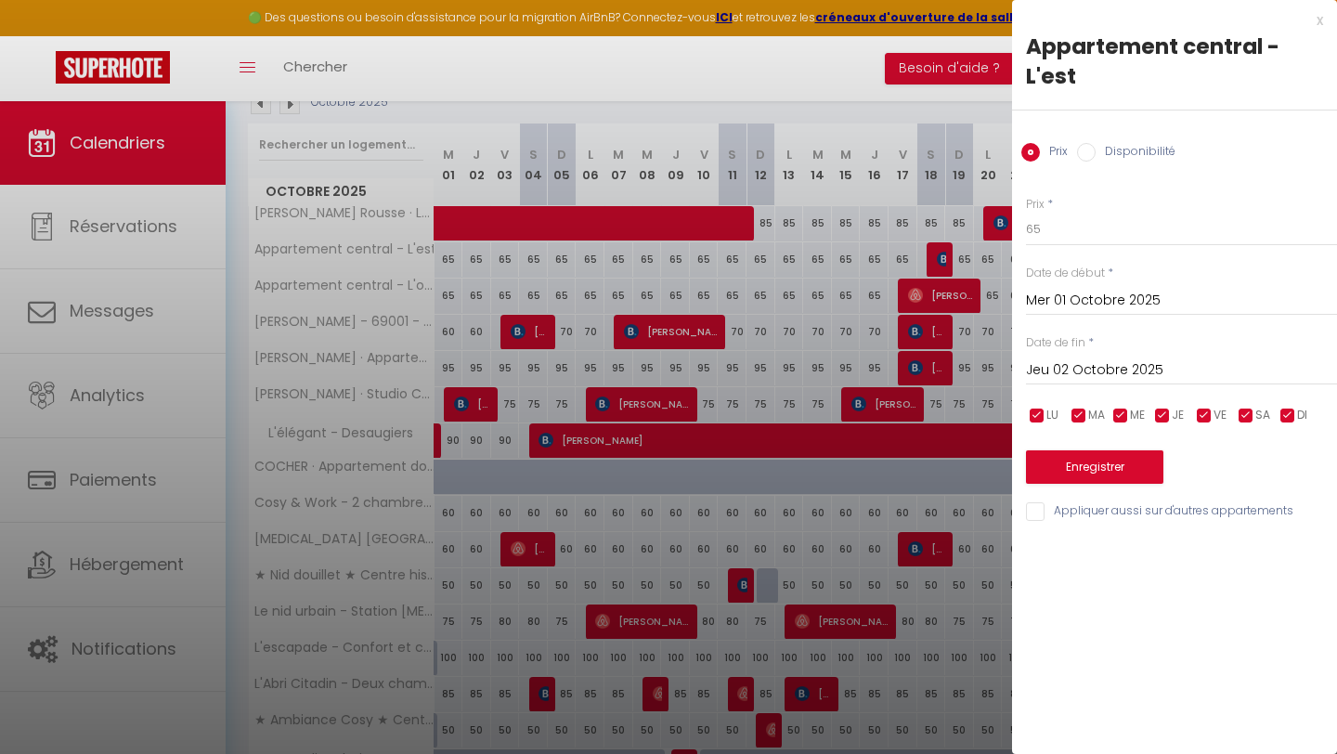
click at [1168, 381] on input "Jeu 02 Octobre 2025" at bounding box center [1181, 370] width 311 height 24
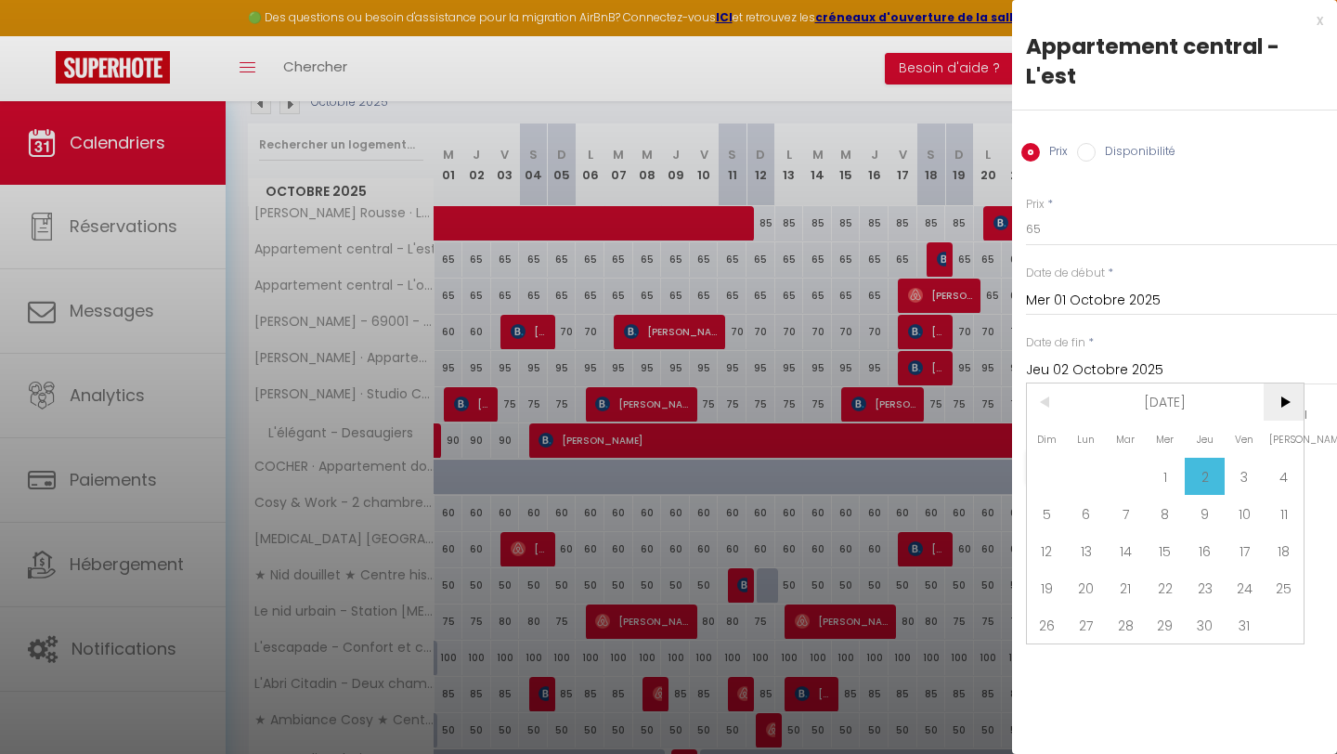
drag, startPoint x: 1286, startPoint y: 408, endPoint x: 1186, endPoint y: 396, distance: 101.0
click at [1286, 408] on span ">" at bounding box center [1284, 401] width 40 height 37
click at [1278, 477] on span "1" at bounding box center [1284, 476] width 40 height 37
type input "[DATE]"
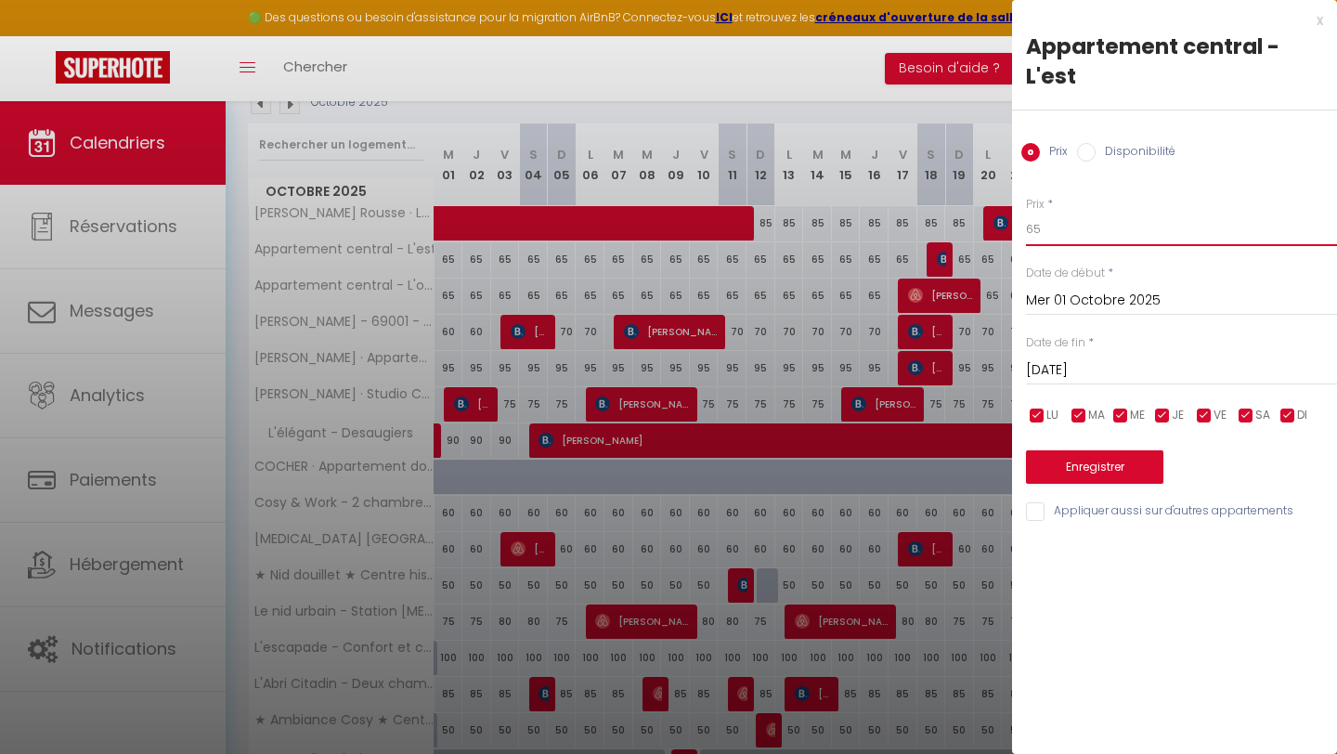
drag, startPoint x: 1071, startPoint y: 228, endPoint x: 929, endPoint y: 224, distance: 142.1
click at [925, 225] on body "🟢 Des questions ou besoin d'assistance pour la migration AirBnB? Connectez-vous…" at bounding box center [668, 370] width 1337 height 1130
type input "60"
click at [1057, 466] on button "Enregistrer" at bounding box center [1094, 466] width 137 height 33
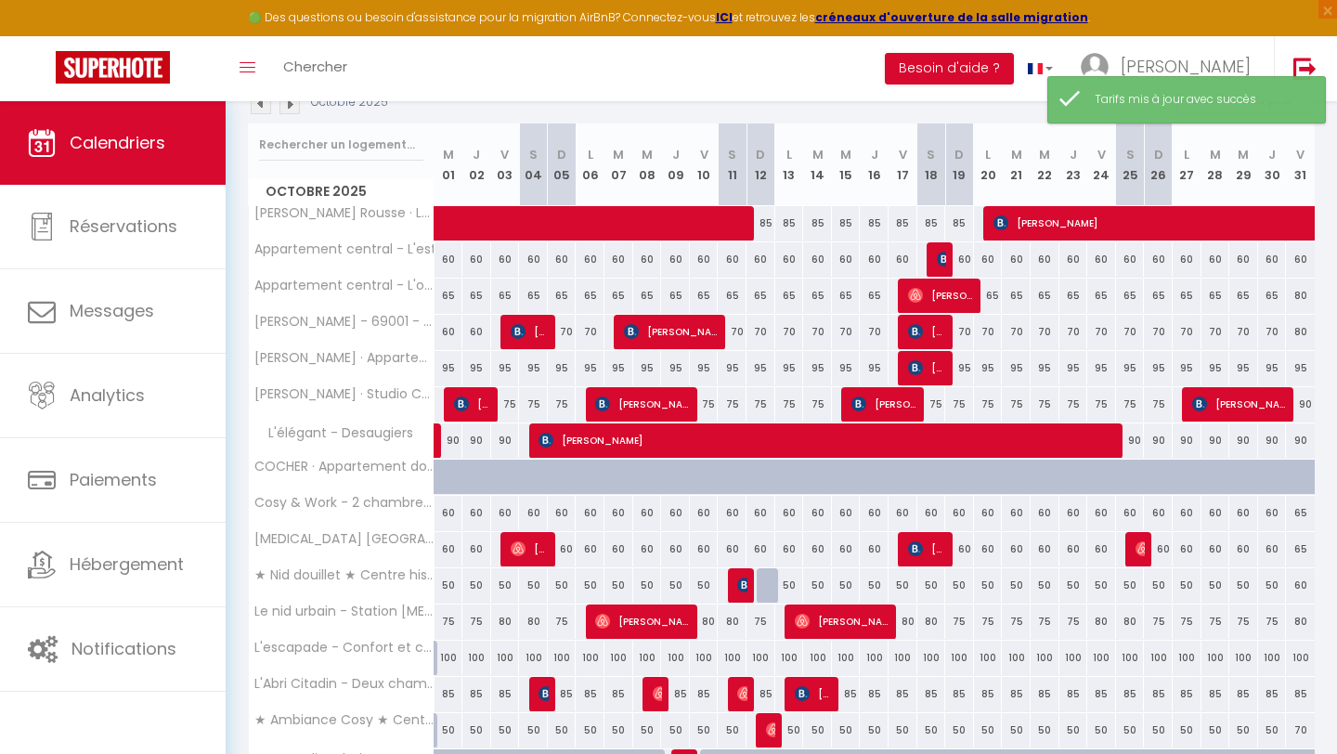
click at [450, 291] on div "65" at bounding box center [449, 296] width 29 height 34
type input "65"
type input "Mer 01 Octobre 2025"
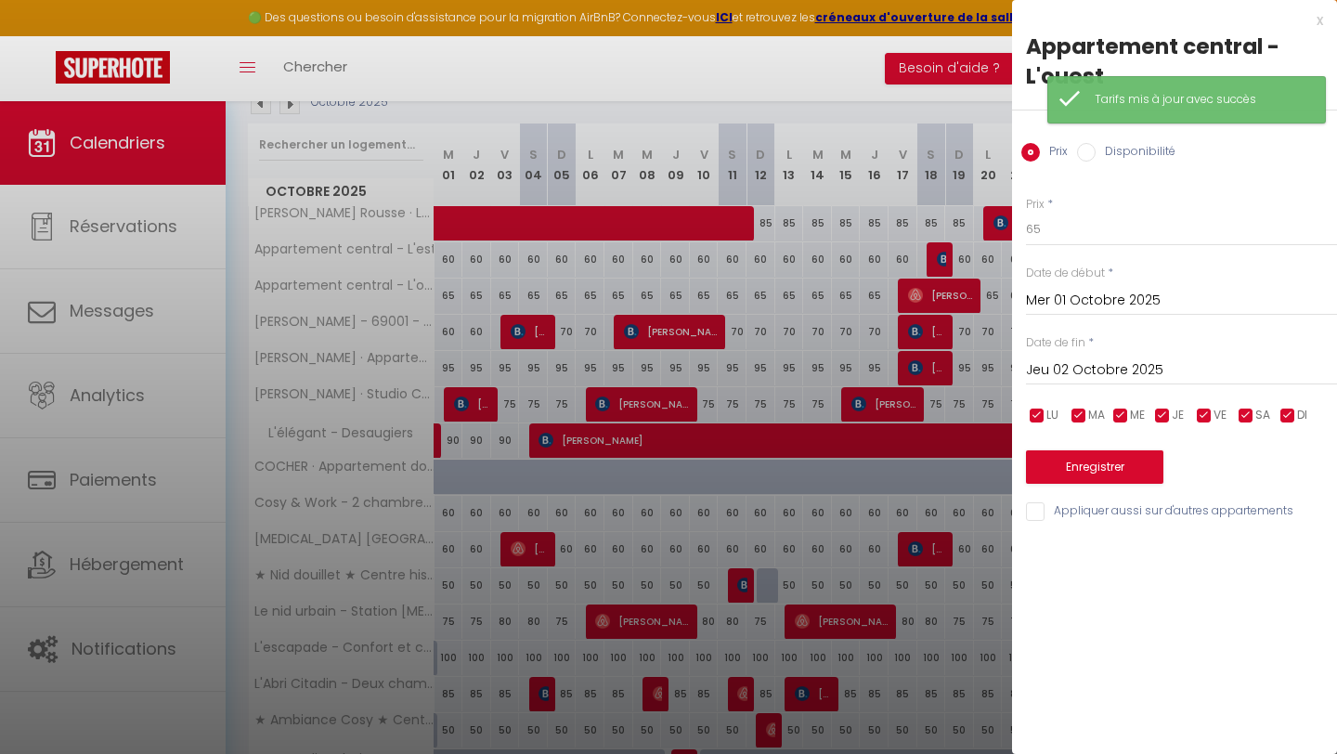
drag, startPoint x: 1221, startPoint y: 363, endPoint x: 1239, endPoint y: 368, distance: 18.2
click at [1221, 363] on input "Jeu 02 Octobre 2025" at bounding box center [1181, 370] width 311 height 24
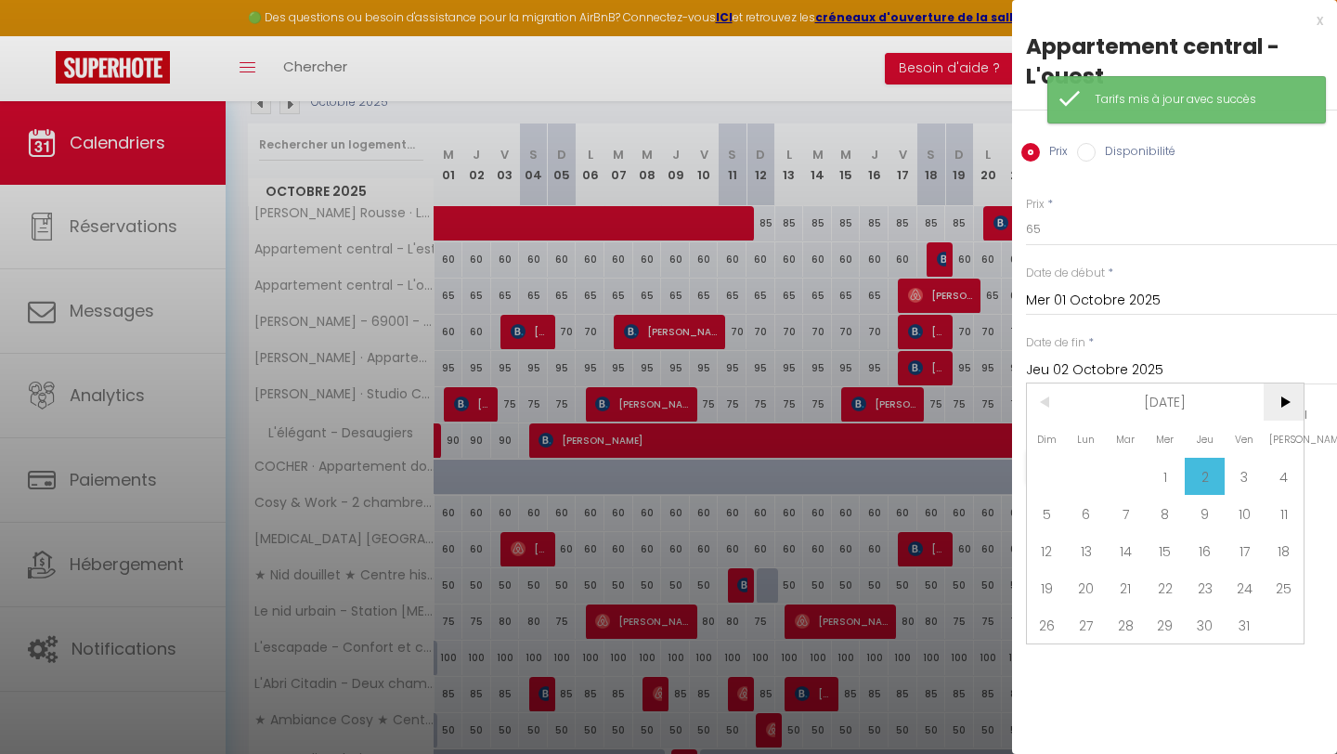
click at [1285, 399] on span ">" at bounding box center [1284, 401] width 40 height 37
click at [1290, 475] on span "1" at bounding box center [1284, 476] width 40 height 37
type input "[DATE]"
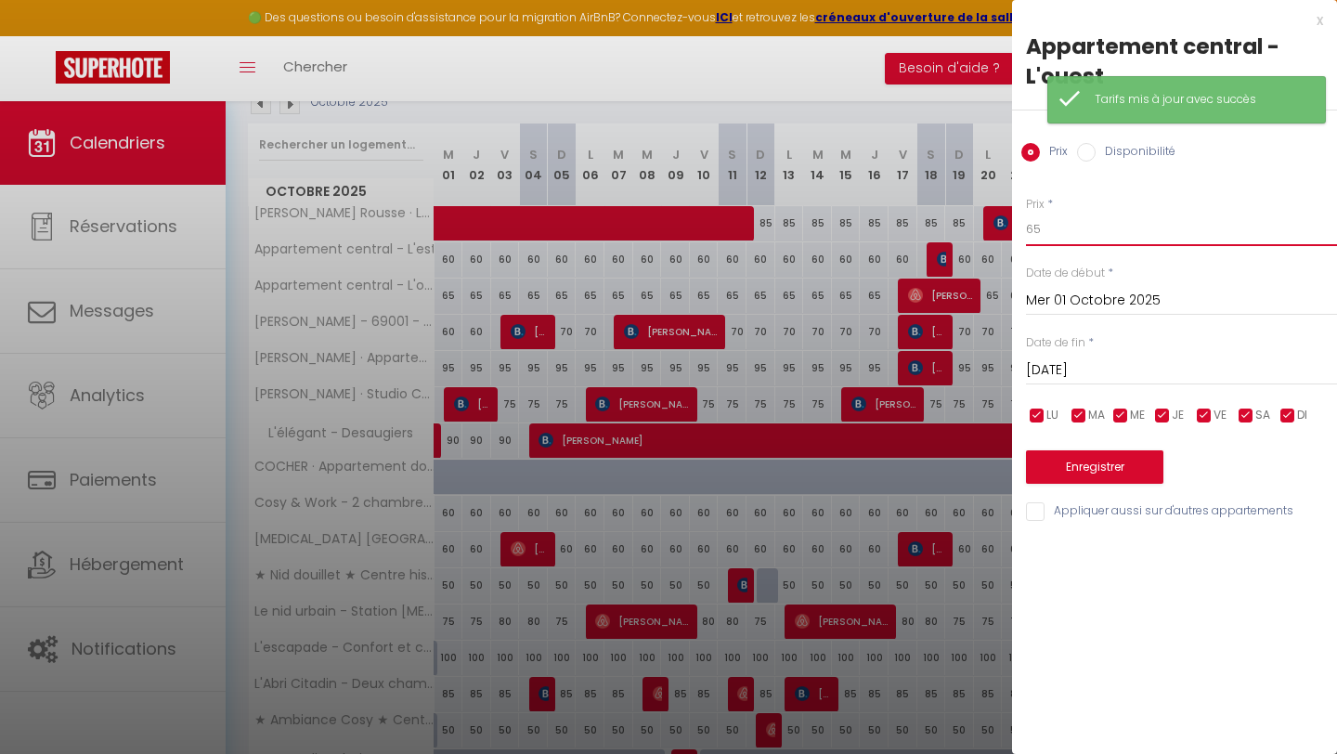
click at [1070, 233] on input "65" at bounding box center [1181, 229] width 311 height 33
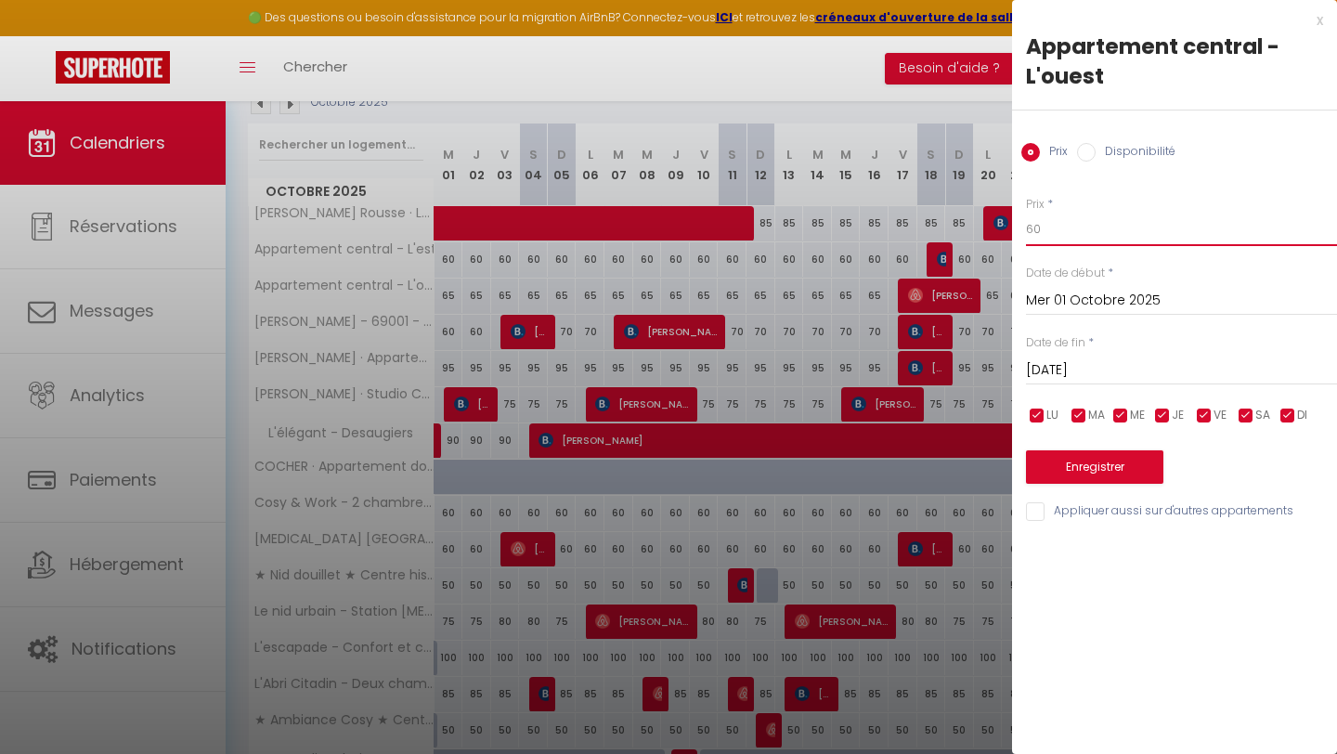
type input "60"
click at [1091, 461] on button "Enregistrer" at bounding box center [1094, 466] width 137 height 33
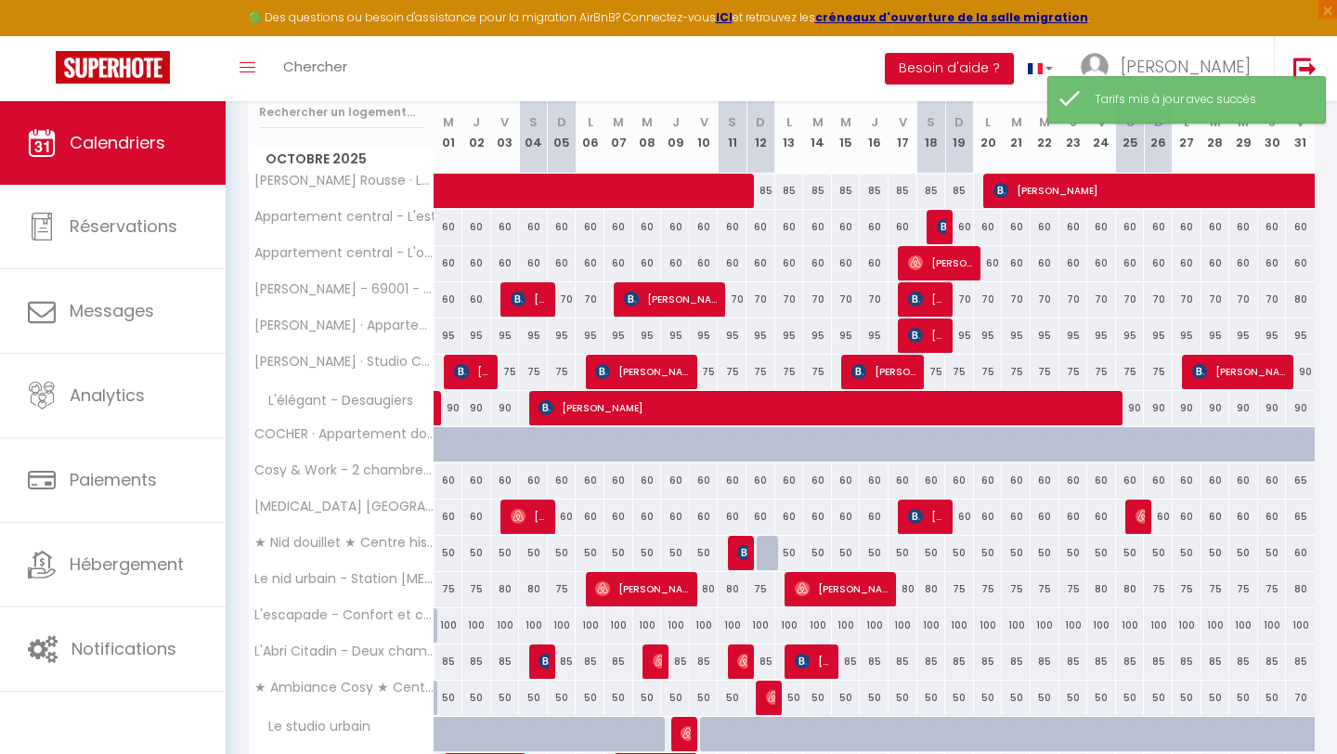
scroll to position [332, 0]
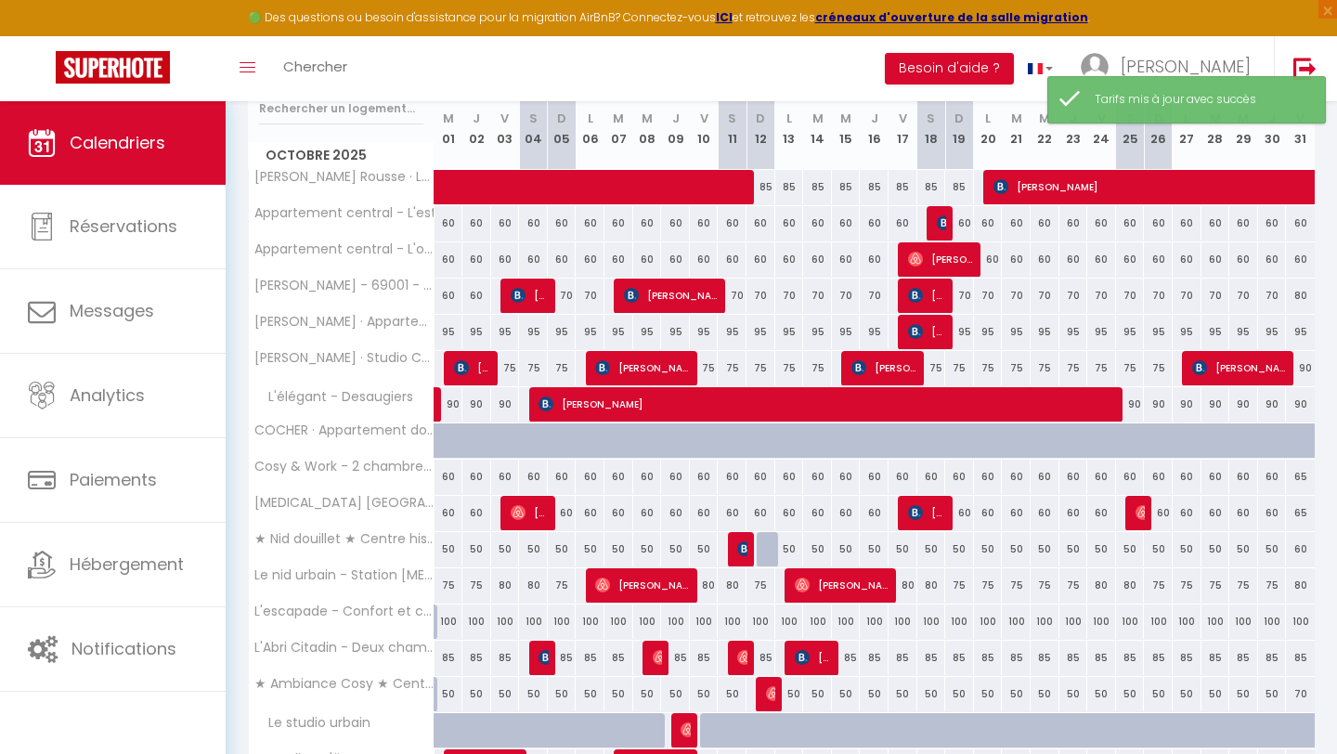
click at [448, 333] on div "95" at bounding box center [449, 332] width 29 height 34
type input "95"
type input "Mer 01 Octobre 2025"
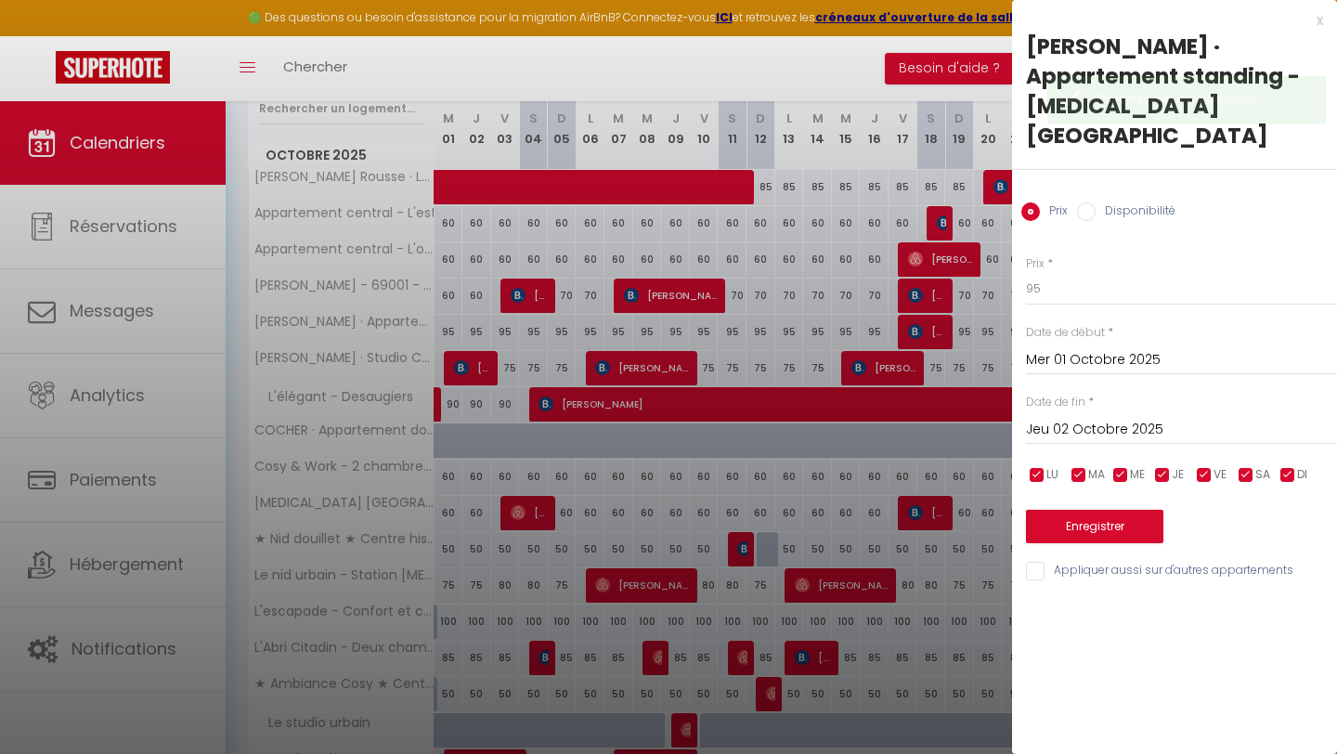
click at [1146, 418] on input "Jeu 02 Octobre 2025" at bounding box center [1181, 430] width 311 height 24
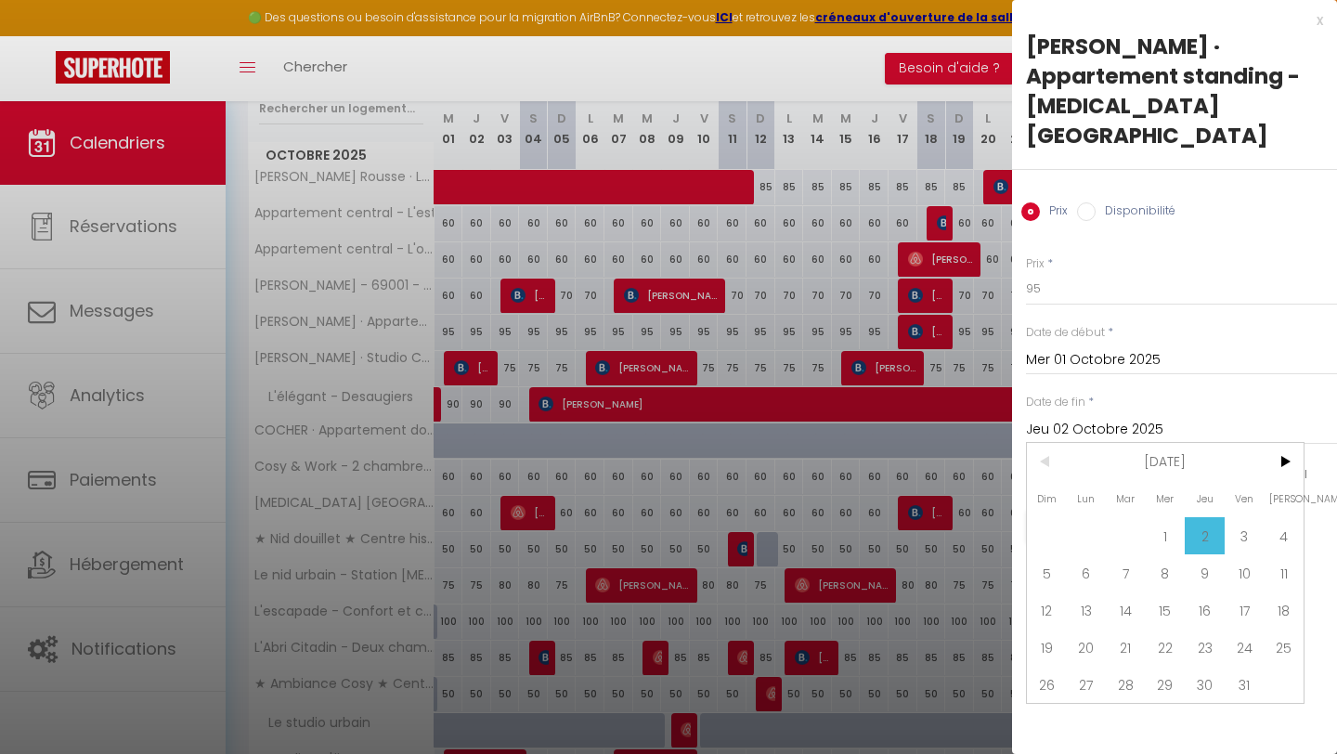
drag, startPoint x: 1283, startPoint y: 584, endPoint x: 1262, endPoint y: 523, distance: 64.9
click at [1283, 591] on span "18" at bounding box center [1284, 609] width 40 height 37
type input "[DATE]"
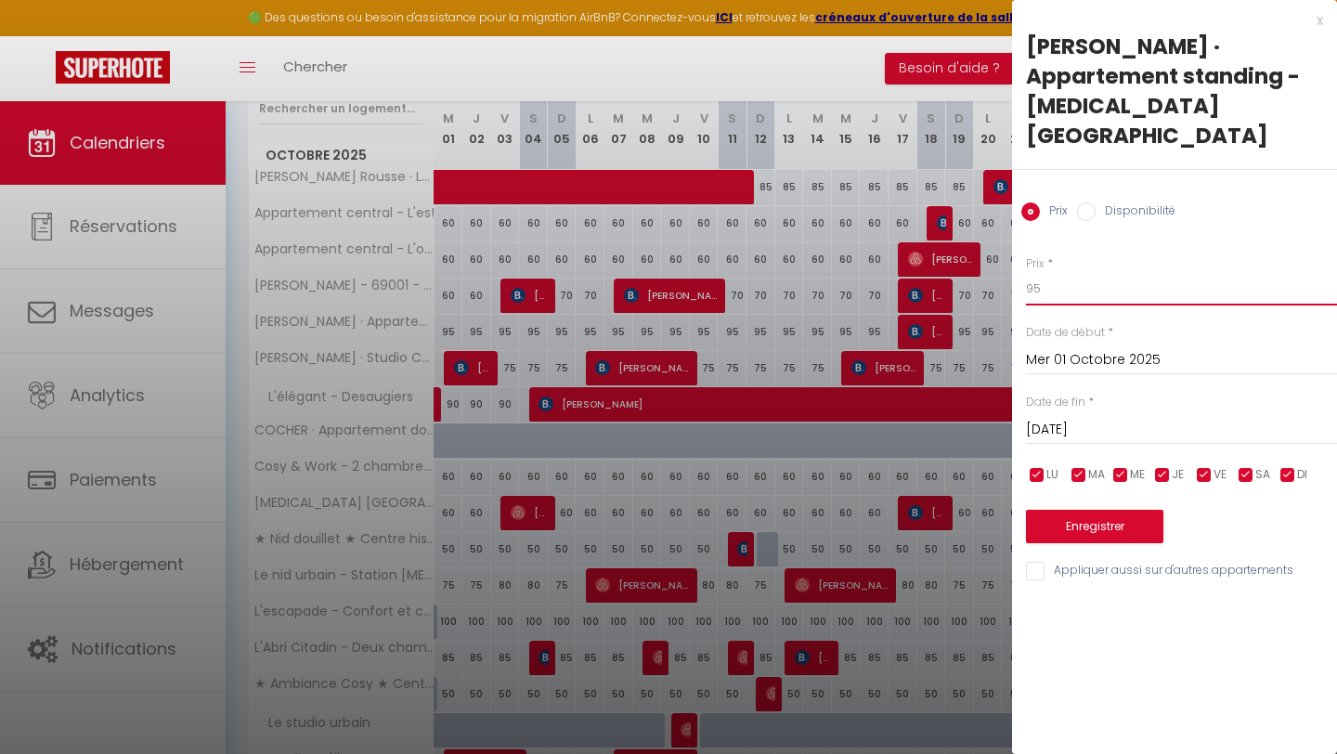
drag, startPoint x: 1106, startPoint y: 264, endPoint x: 927, endPoint y: 253, distance: 179.5
click at [928, 253] on body "🟢 Des questions ou besoin d'assistance pour la migration AirBnB? Connectez-vous…" at bounding box center [668, 334] width 1337 height 1130
type input "85"
drag, startPoint x: 1074, startPoint y: 473, endPoint x: 1073, endPoint y: 487, distance: 14.9
click at [1074, 487] on div "Enregistrer" at bounding box center [1181, 515] width 311 height 57
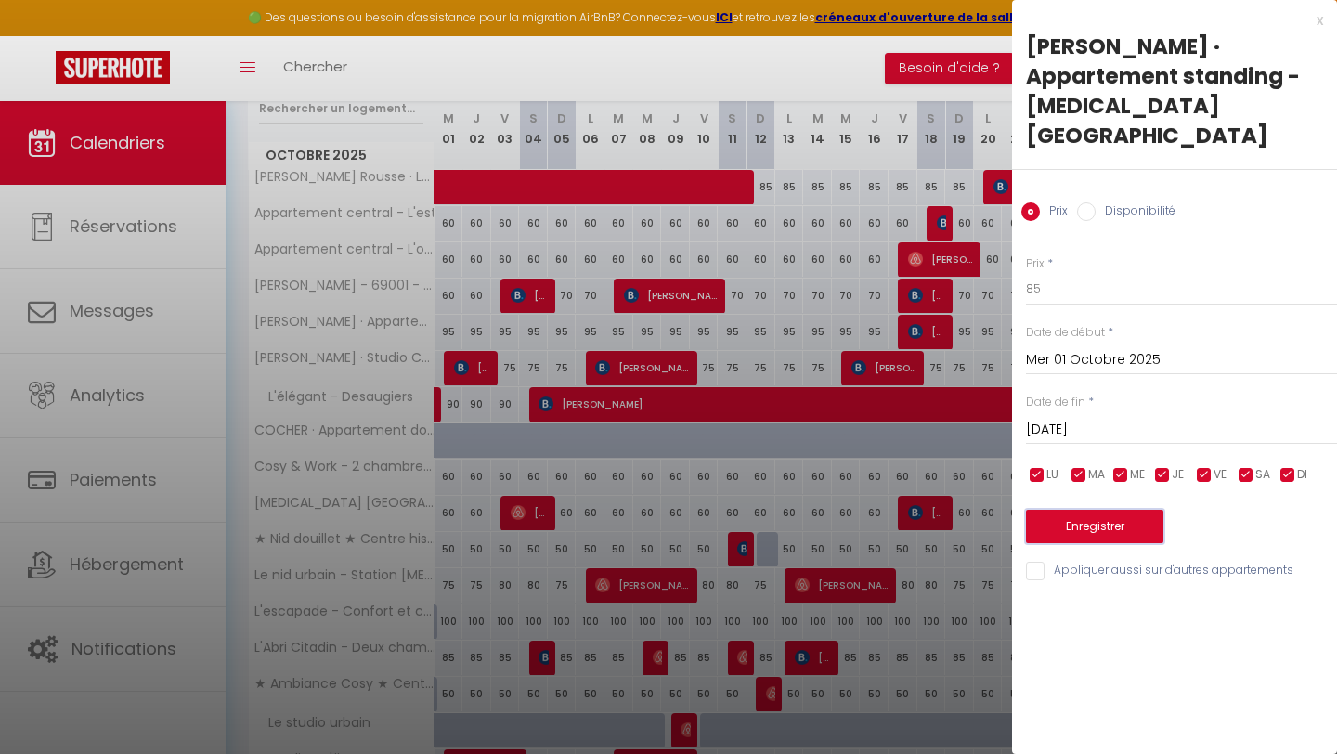
click at [1073, 510] on button "Enregistrer" at bounding box center [1094, 526] width 137 height 33
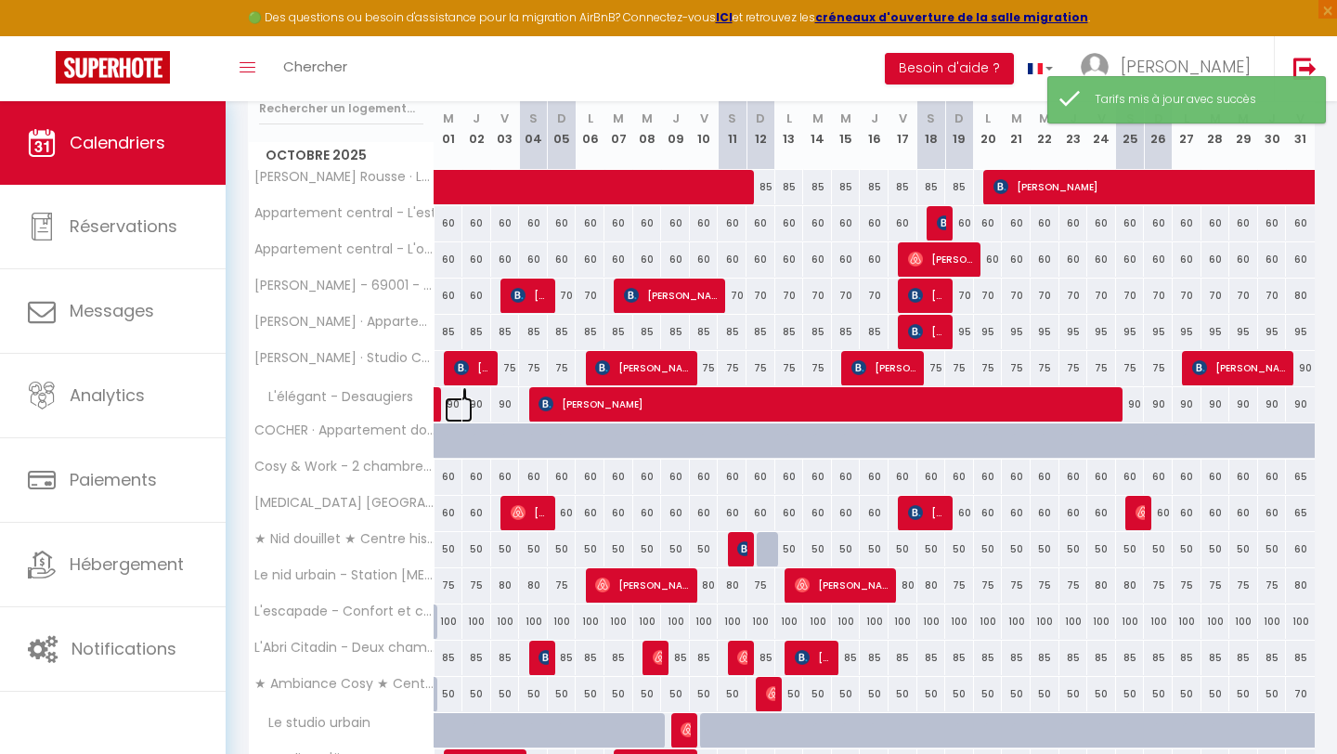
click at [448, 400] on link at bounding box center [459, 409] width 29 height 25
type input "90"
type input "Mer 01 Octobre 2025"
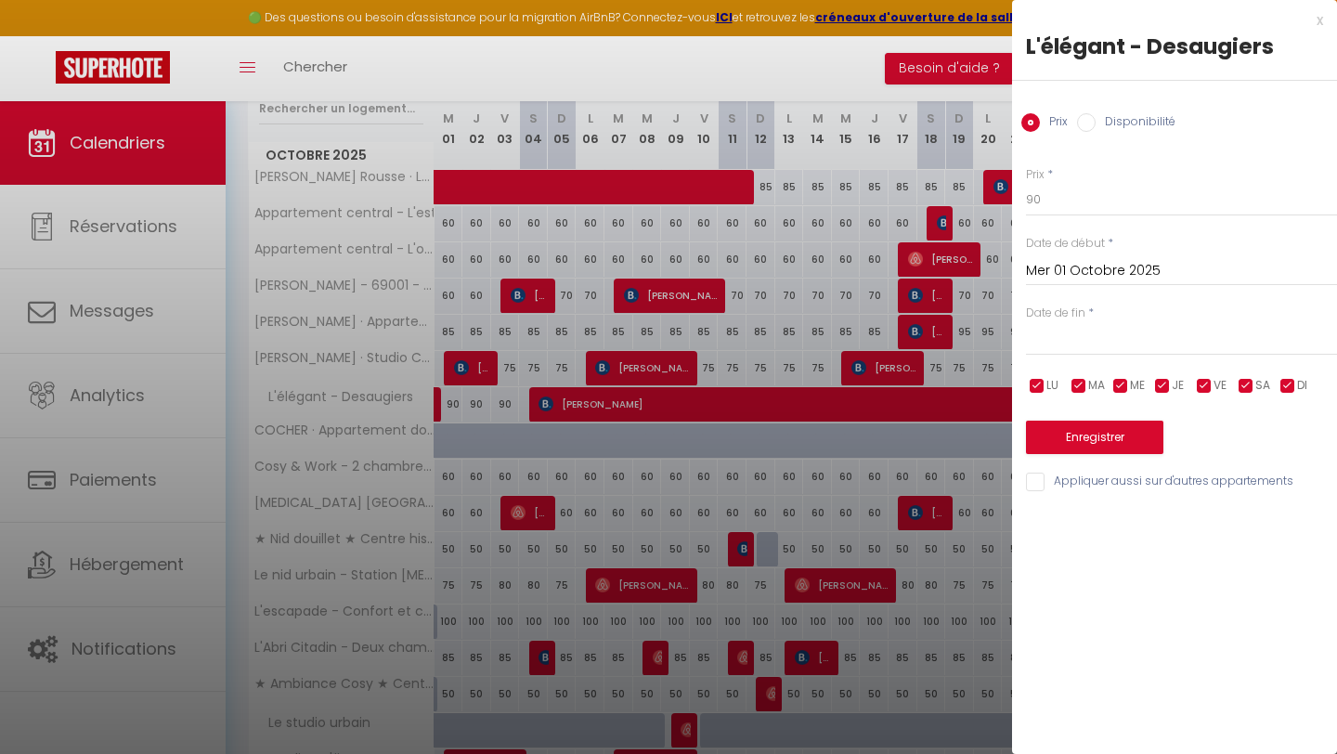
click at [1127, 333] on input "text" at bounding box center [1181, 341] width 311 height 24
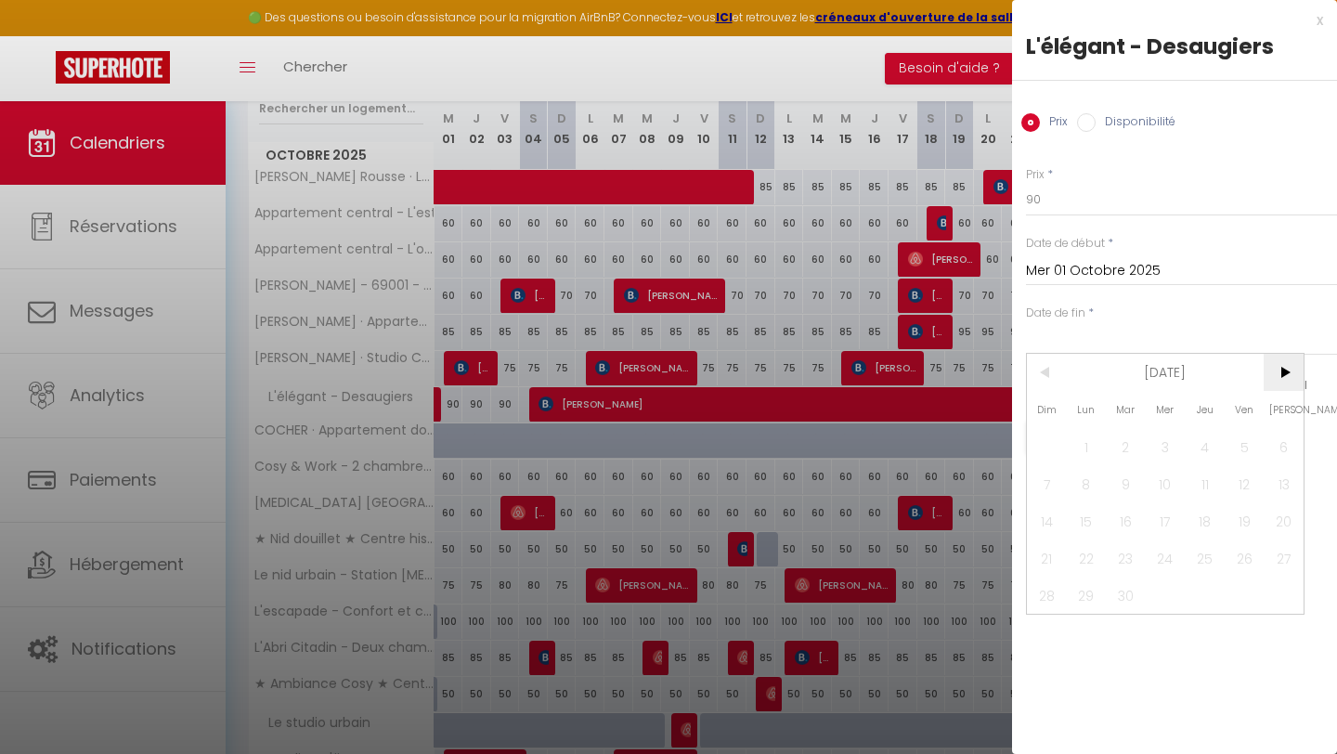
click at [1293, 367] on span ">" at bounding box center [1284, 372] width 40 height 37
click at [1290, 369] on span ">" at bounding box center [1284, 372] width 40 height 37
drag, startPoint x: 1272, startPoint y: 445, endPoint x: 1222, endPoint y: 371, distance: 88.9
click at [1272, 445] on span "1" at bounding box center [1284, 446] width 40 height 37
type input "[DATE]"
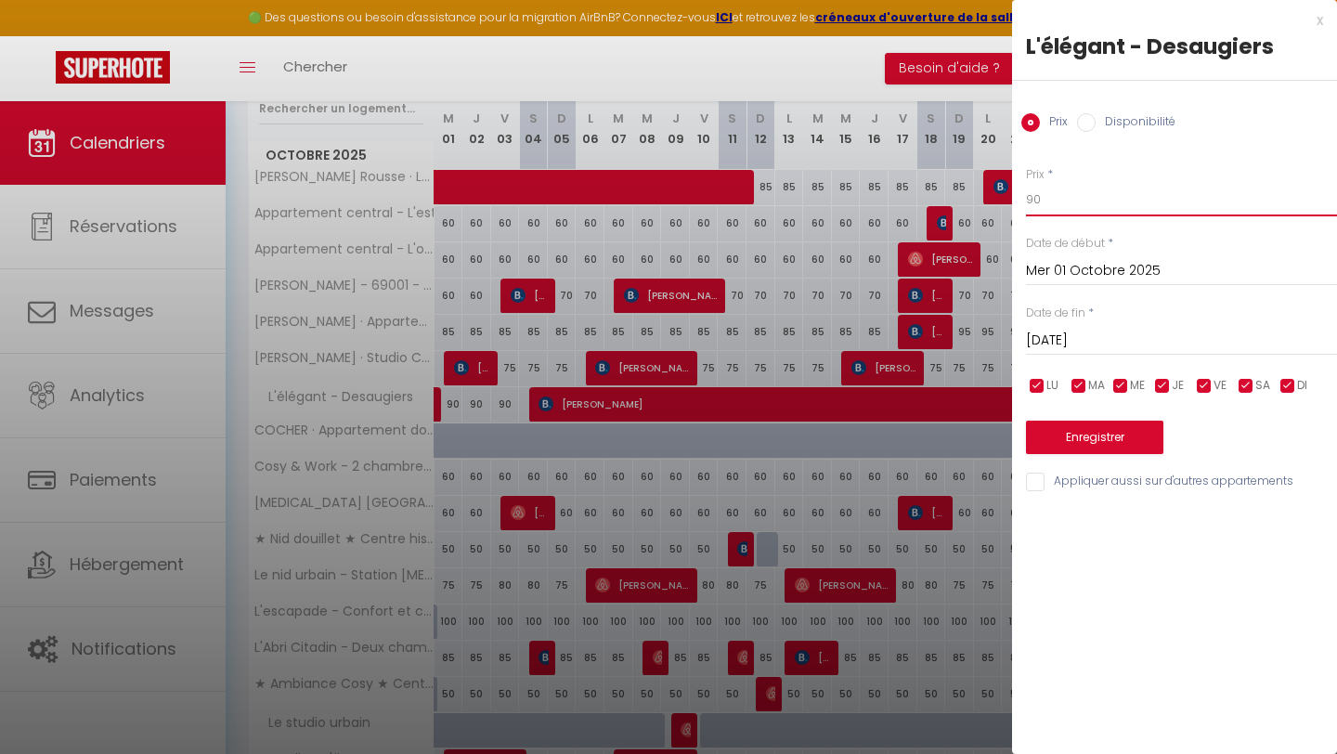
drag, startPoint x: 1060, startPoint y: 201, endPoint x: 962, endPoint y: 199, distance: 98.4
click at [962, 199] on body "🟢 Des questions ou besoin d'assistance pour la migration AirBnB? Connectez-vous…" at bounding box center [668, 334] width 1337 height 1130
type input "80"
click at [1085, 443] on button "Enregistrer" at bounding box center [1094, 437] width 137 height 33
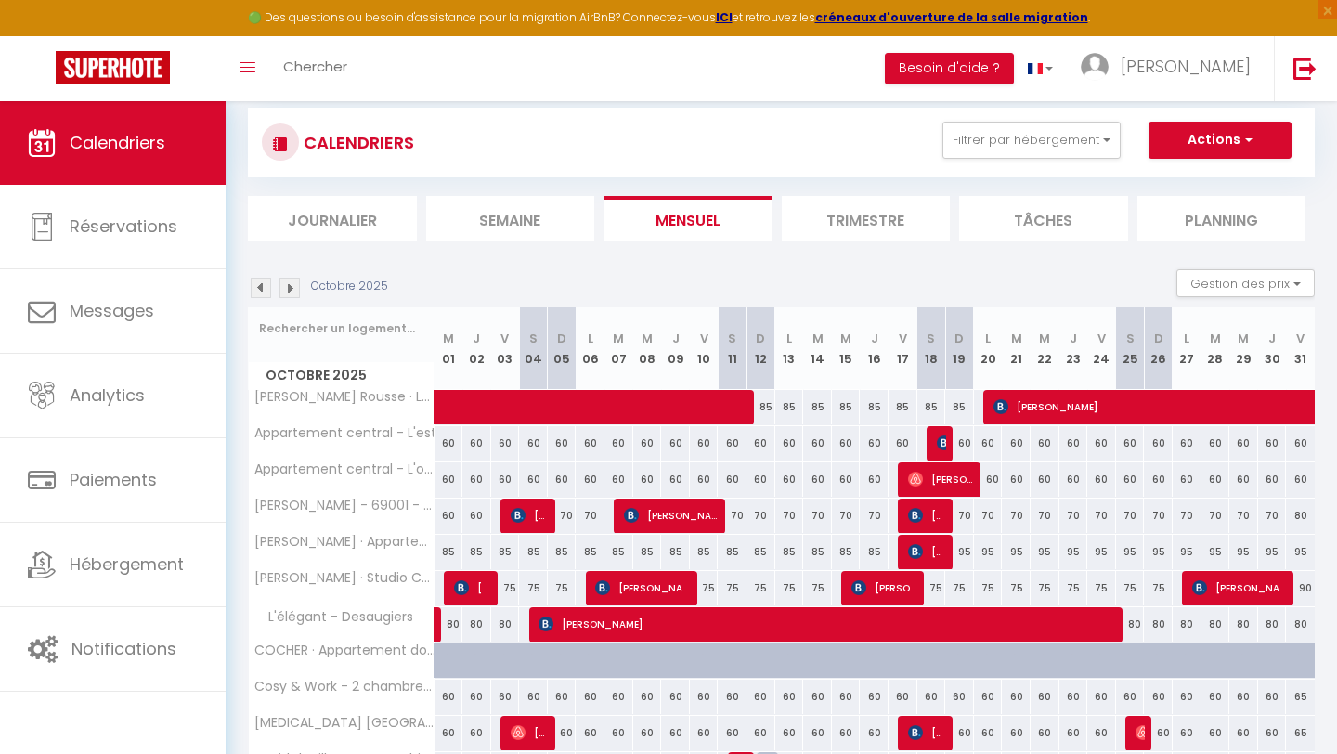
scroll to position [0, 0]
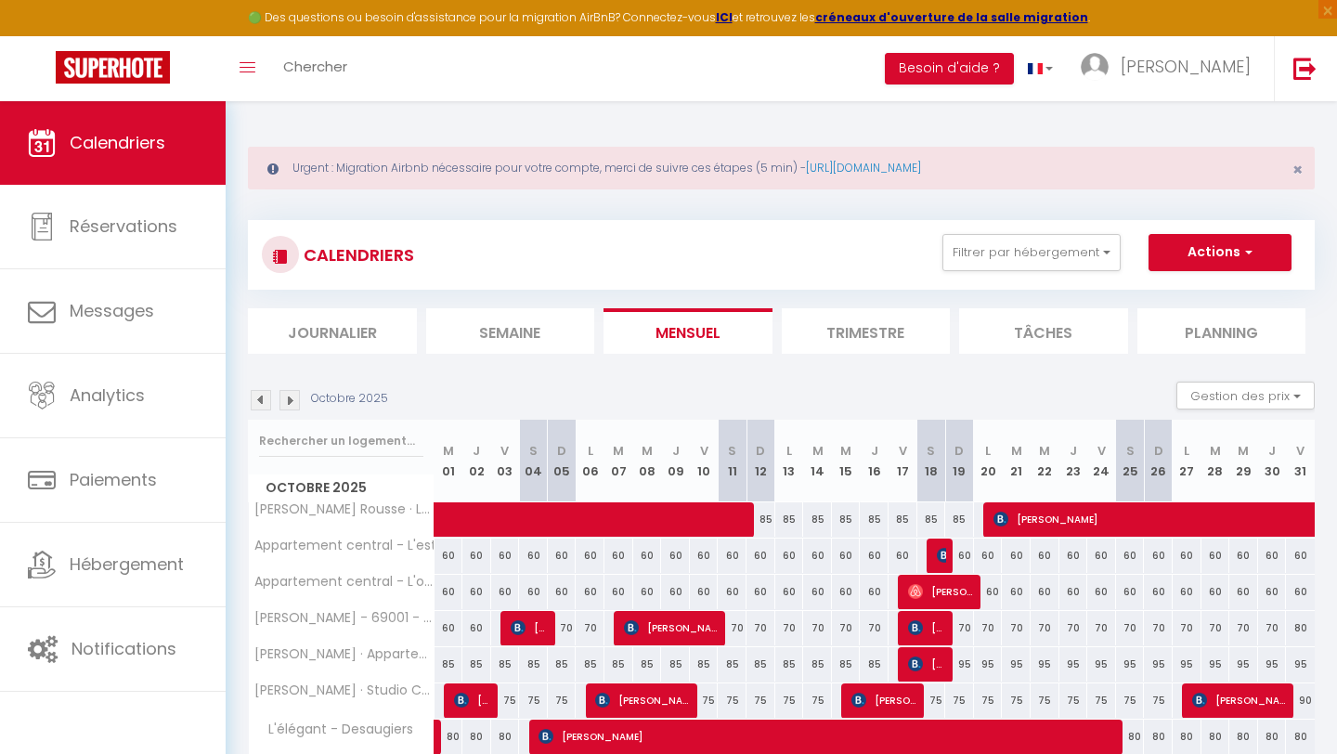
click at [256, 402] on img at bounding box center [261, 400] width 20 height 20
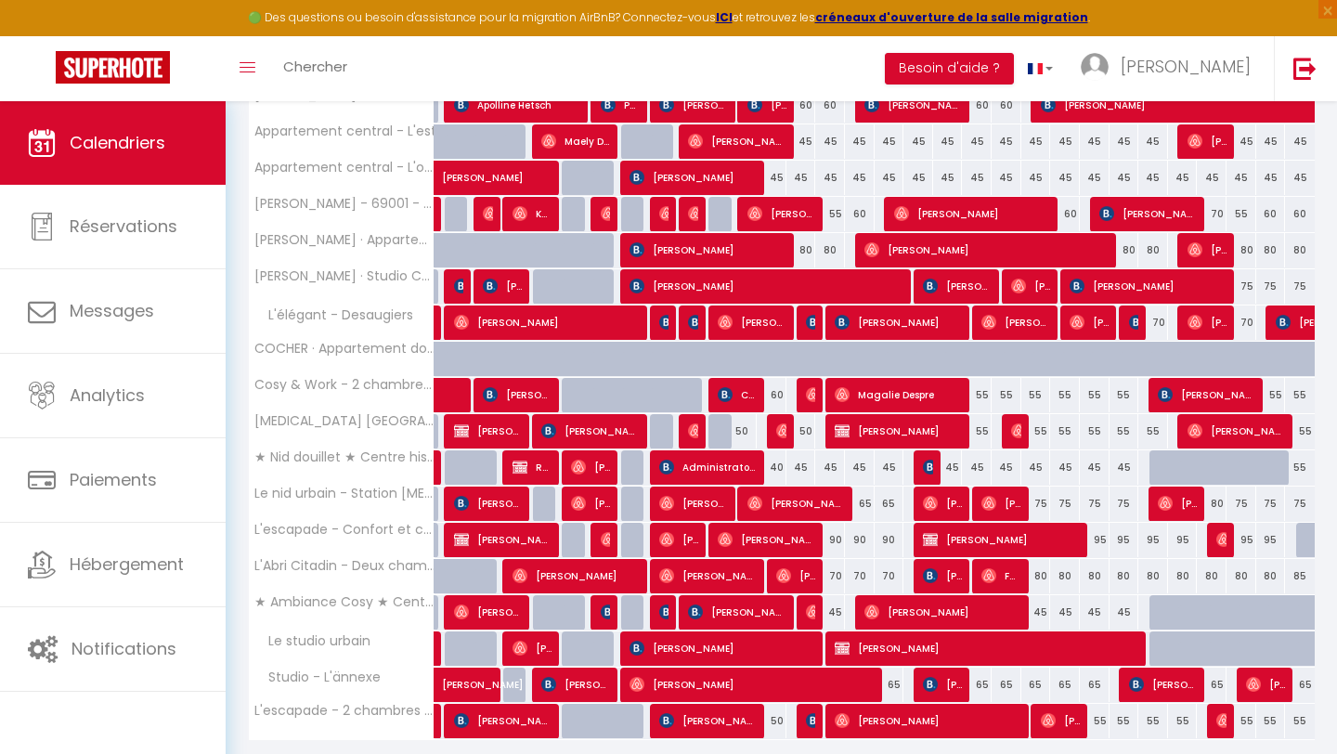
scroll to position [476, 0]
